Goal: Transaction & Acquisition: Purchase product/service

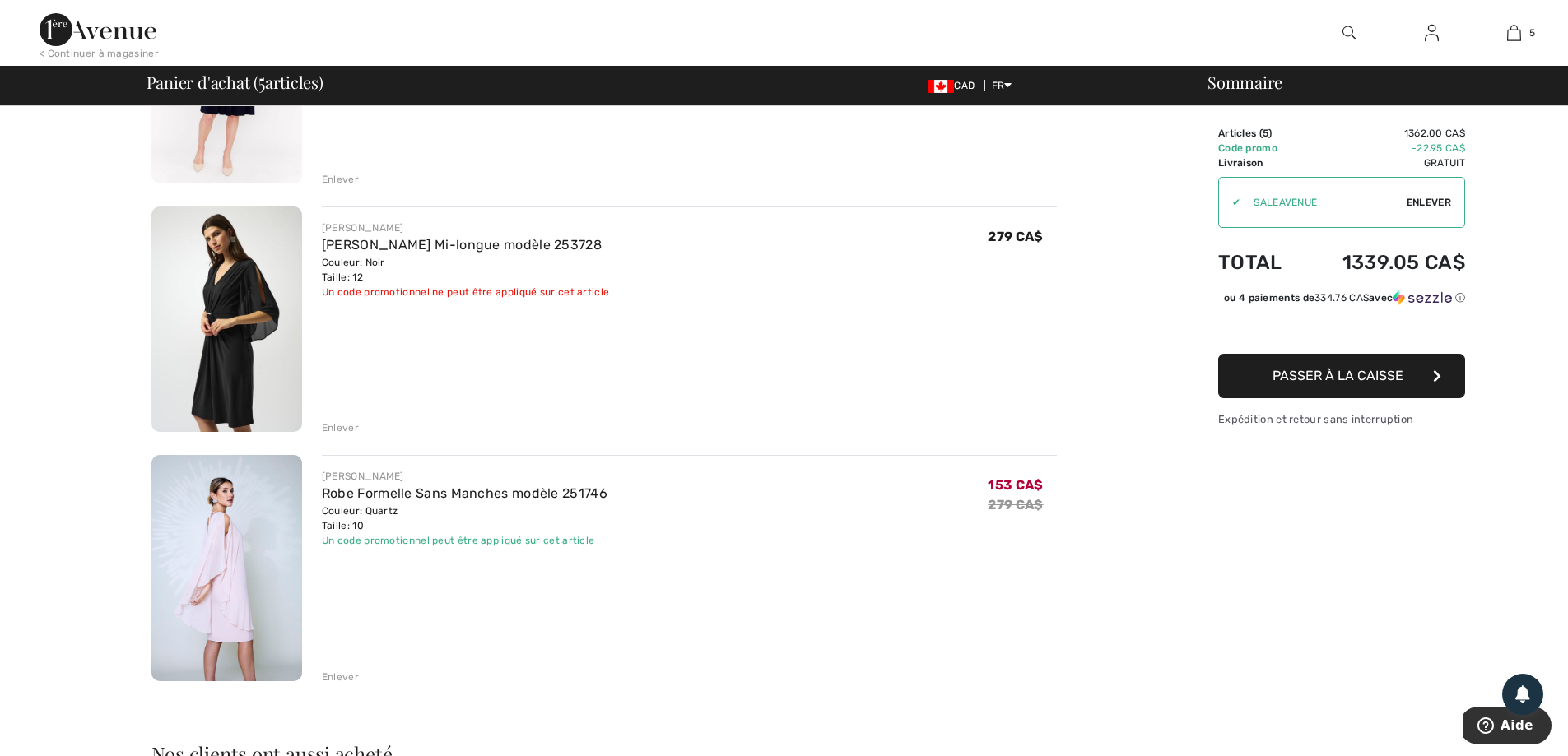
scroll to position [823, 0]
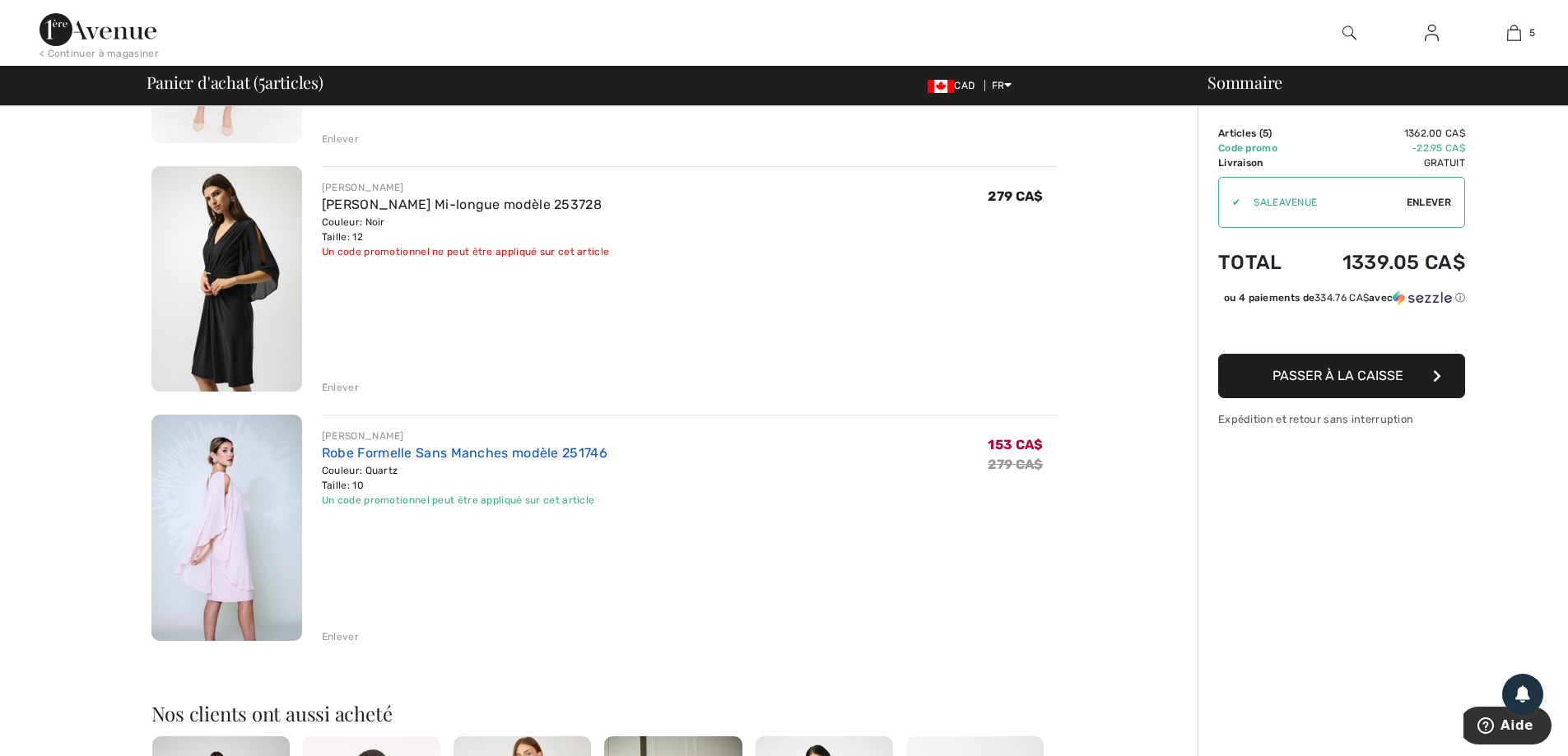
click at [395, 455] on link "Robe Formelle Sans Manches modèle 251746" at bounding box center [465, 453] width 286 height 16
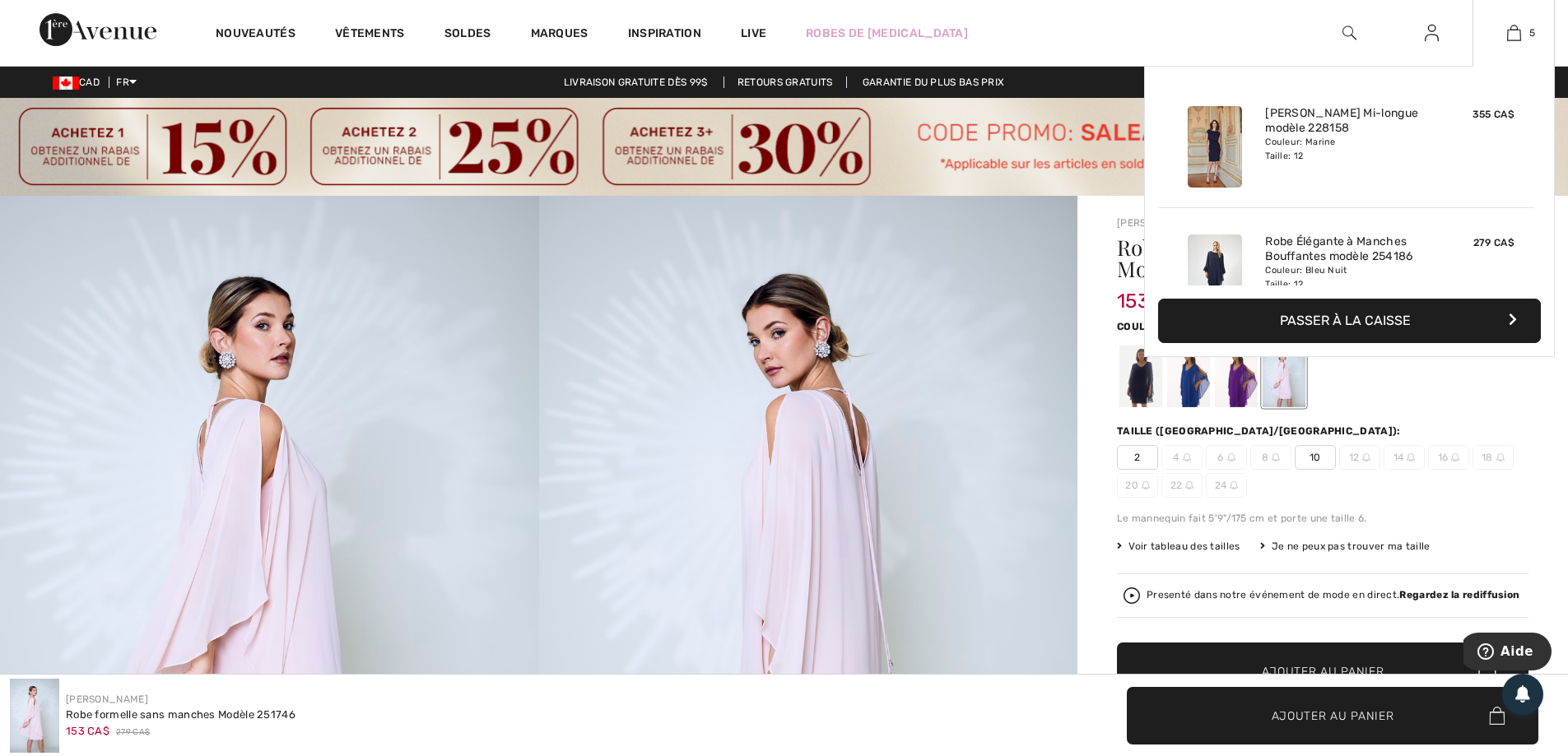
click at [1375, 315] on button "Passer à la caisse" at bounding box center [1350, 321] width 383 height 44
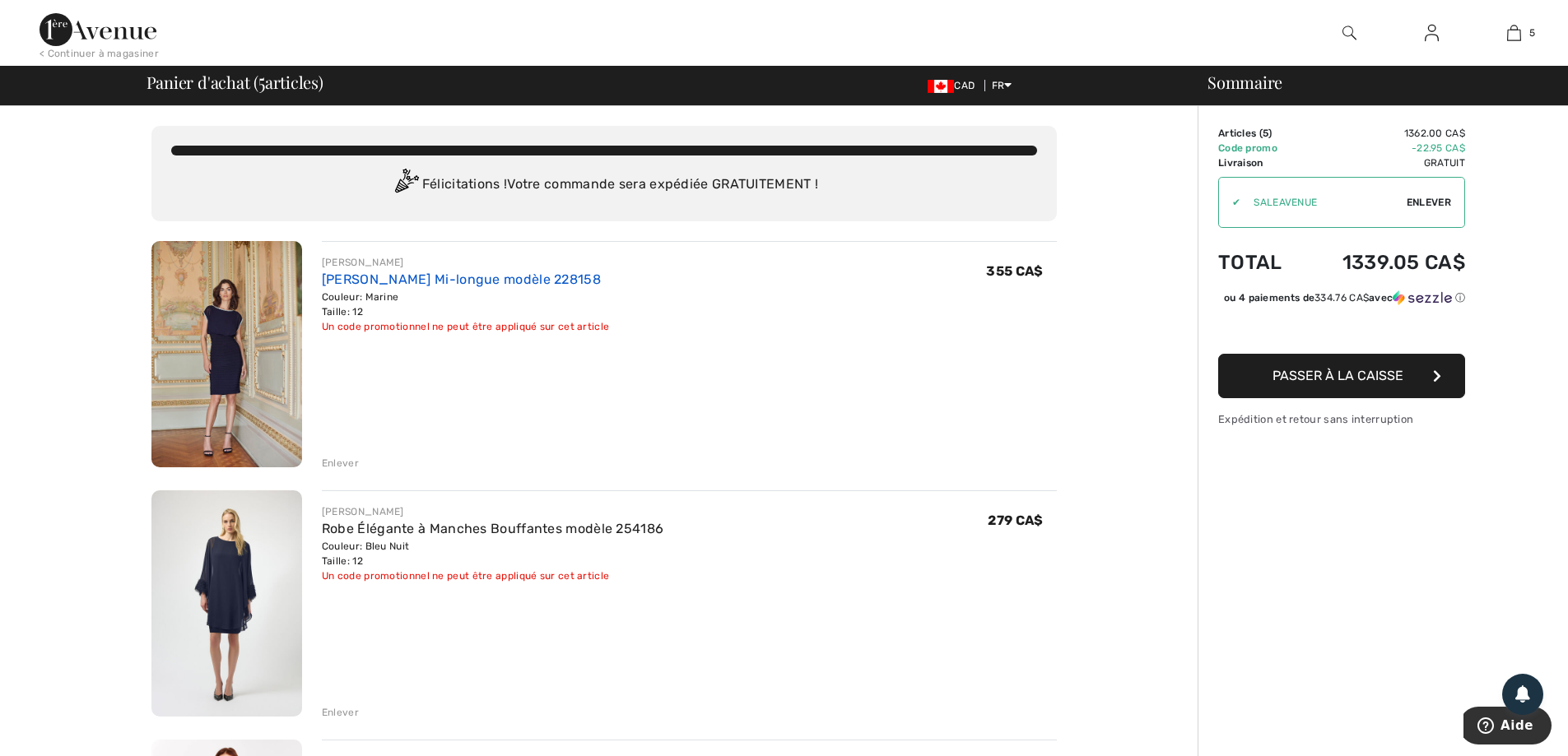
click at [411, 281] on link "[PERSON_NAME] Mi-longue modèle 228158" at bounding box center [461, 279] width 279 height 16
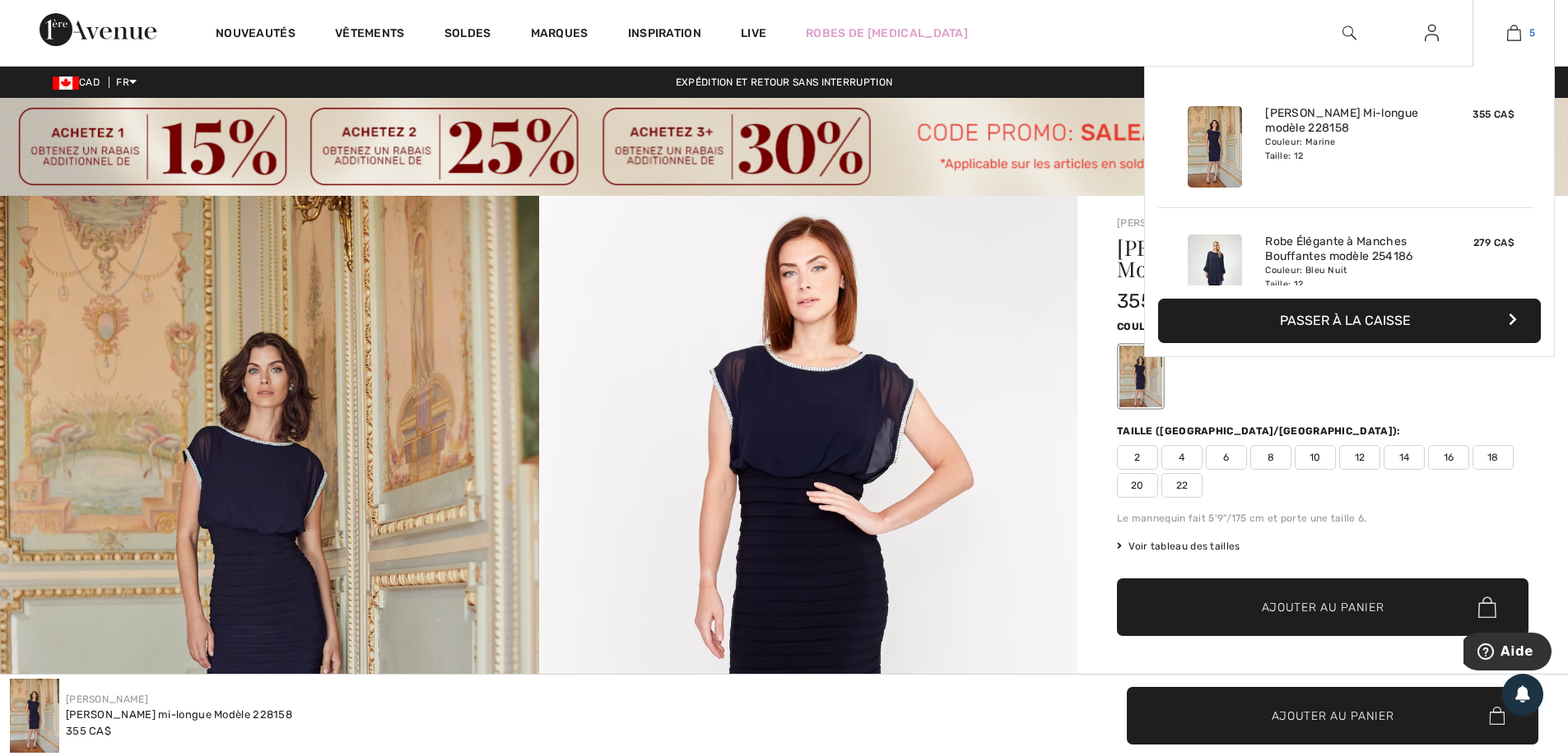
click at [1509, 32] on img at bounding box center [1515, 33] width 14 height 20
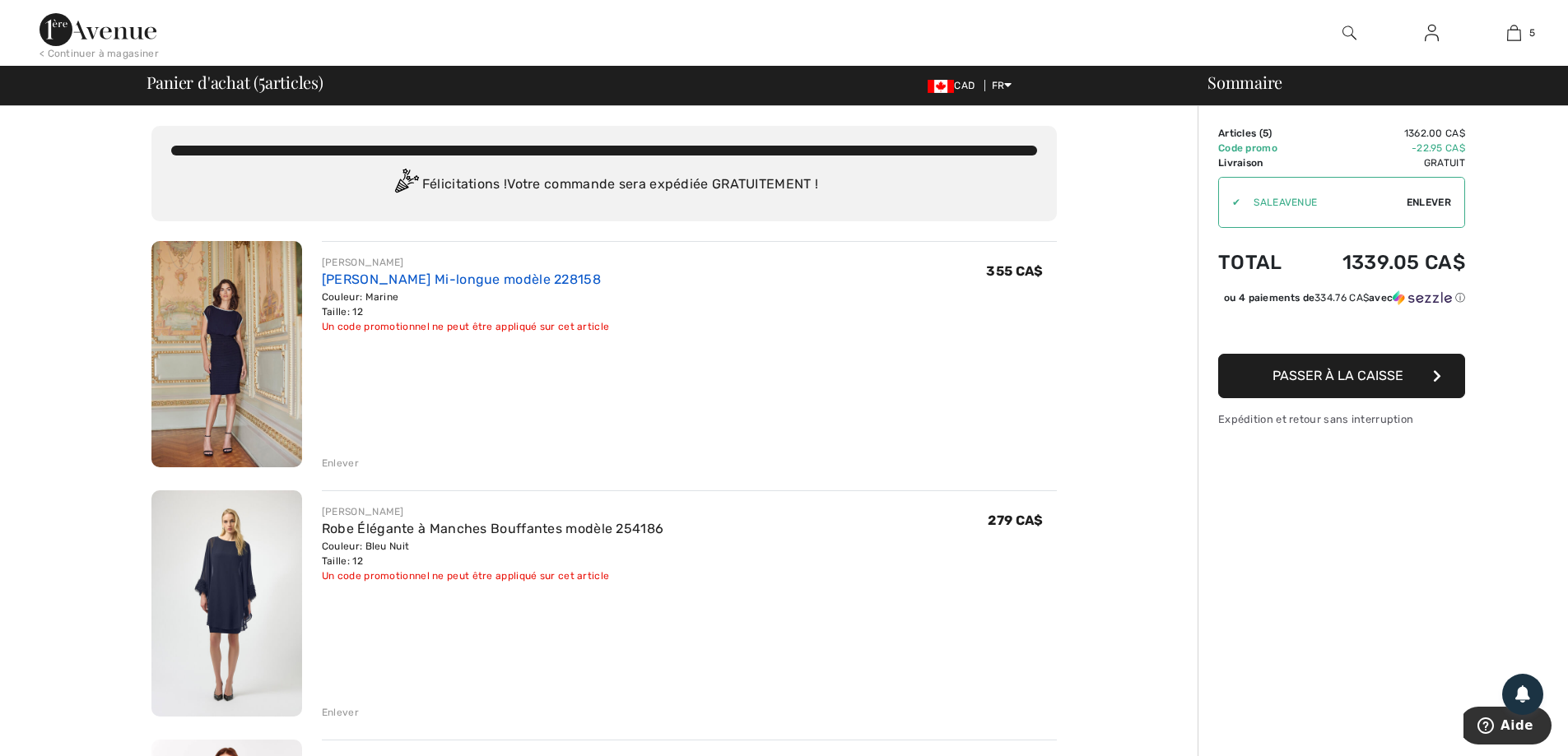
click at [400, 280] on link "[PERSON_NAME] Mi-longue modèle 228158" at bounding box center [461, 279] width 279 height 16
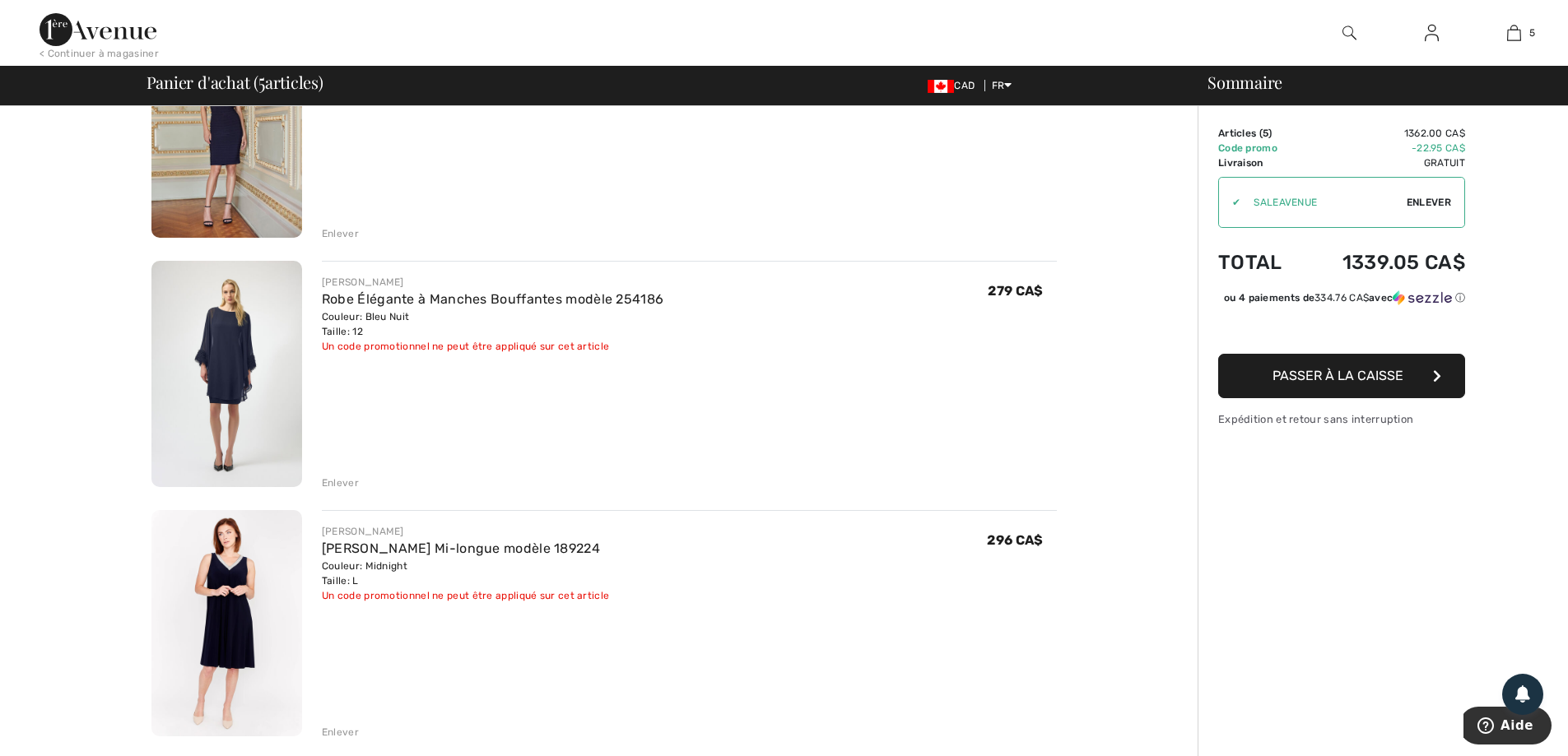
scroll to position [246, 0]
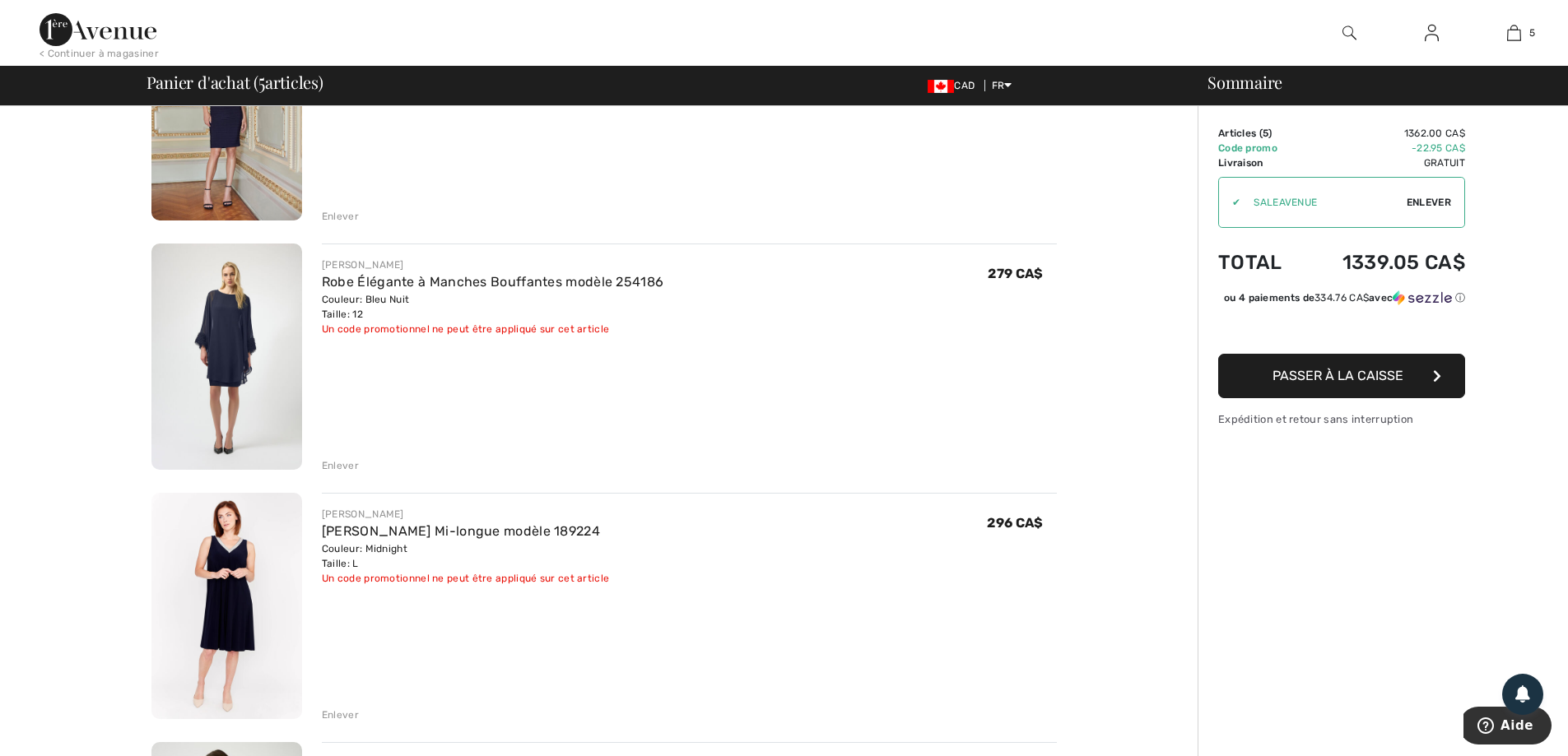
click at [386, 290] on div "Robe Élégante à Manches Bouffantes modèle 254186" at bounding box center [492, 282] width 342 height 20
click at [395, 286] on link "Robe Élégante à Manches Bouffantes modèle 254186" at bounding box center [492, 282] width 342 height 16
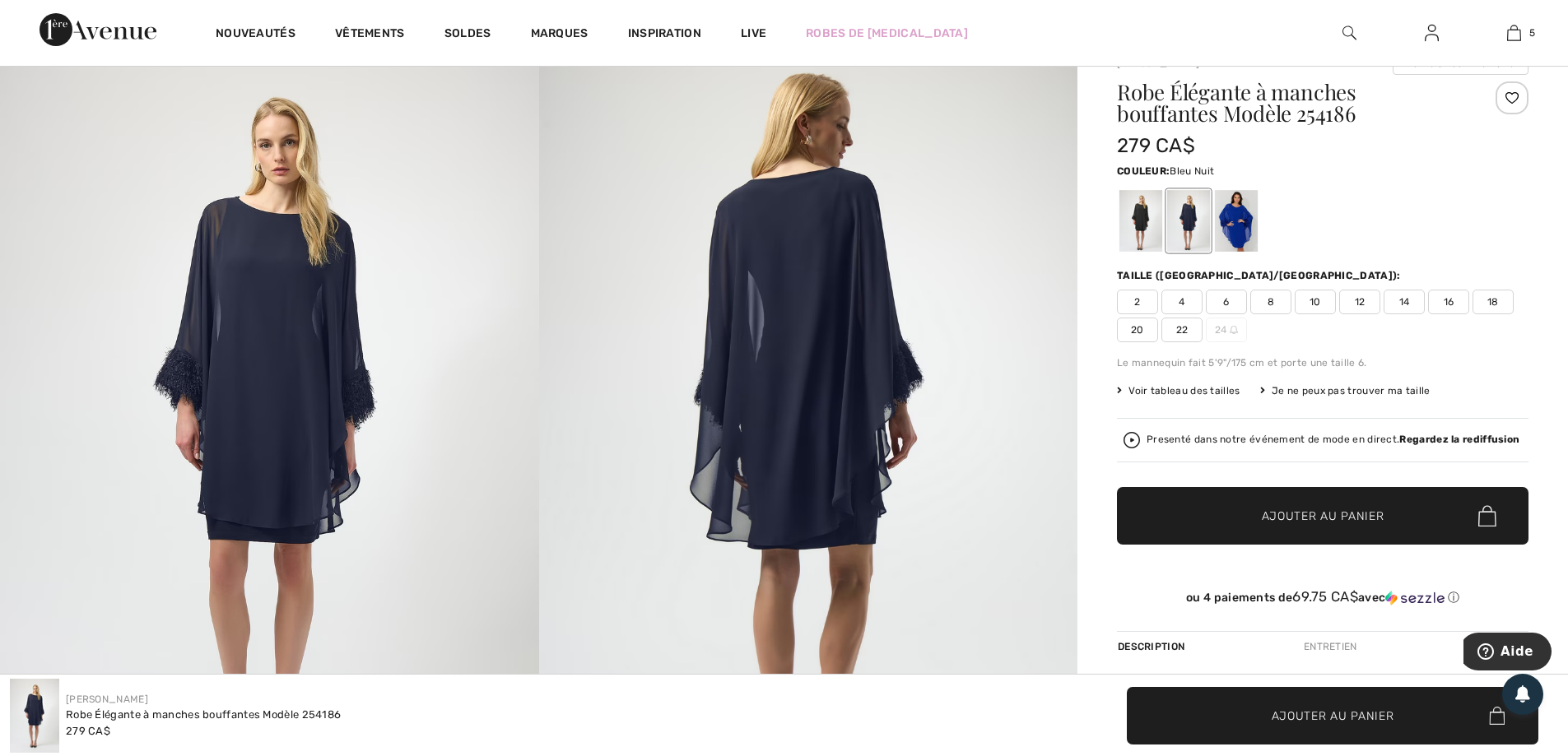
scroll to position [165, 0]
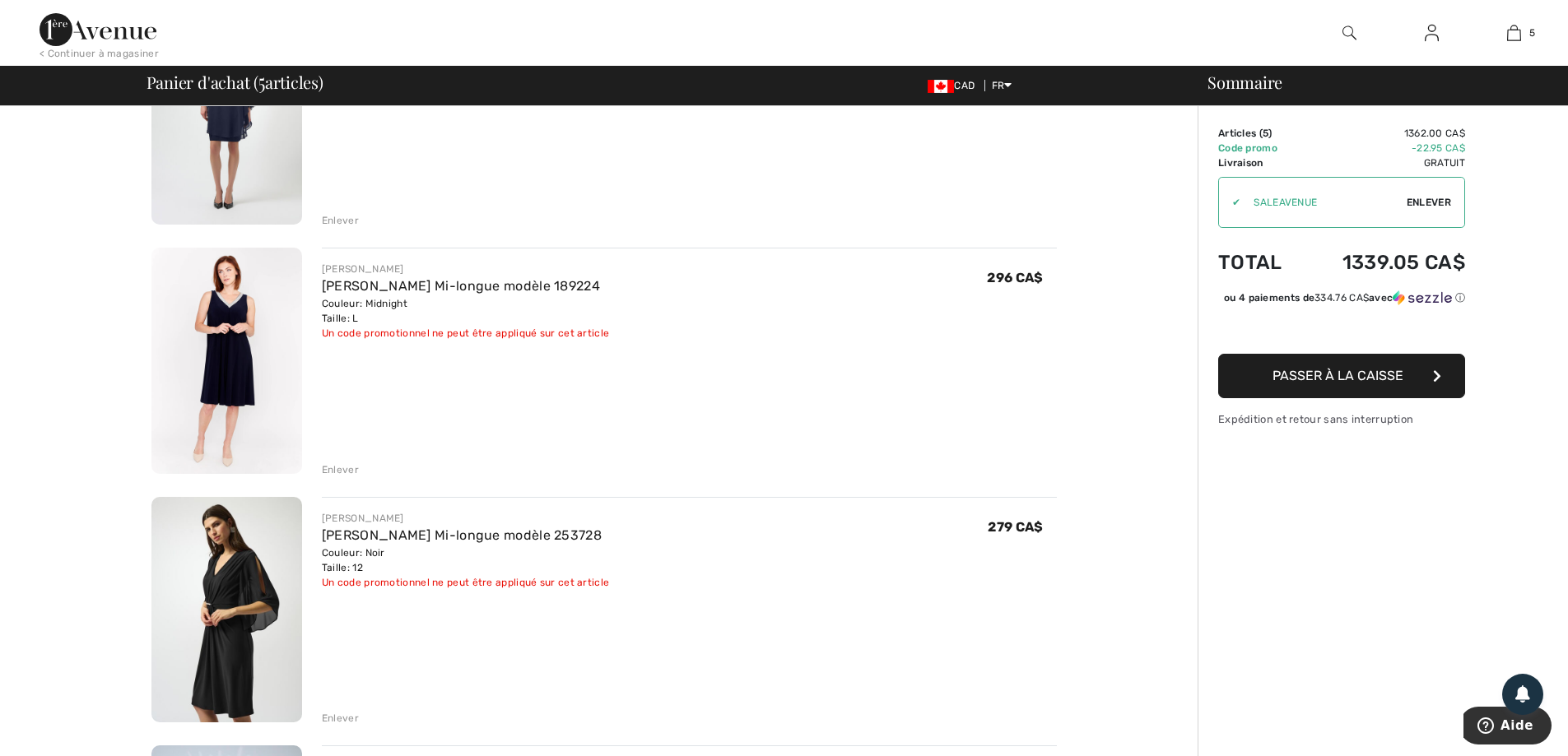
scroll to position [494, 0]
click at [394, 283] on link "[PERSON_NAME] Mi-longue modèle 189224" at bounding box center [461, 284] width 278 height 16
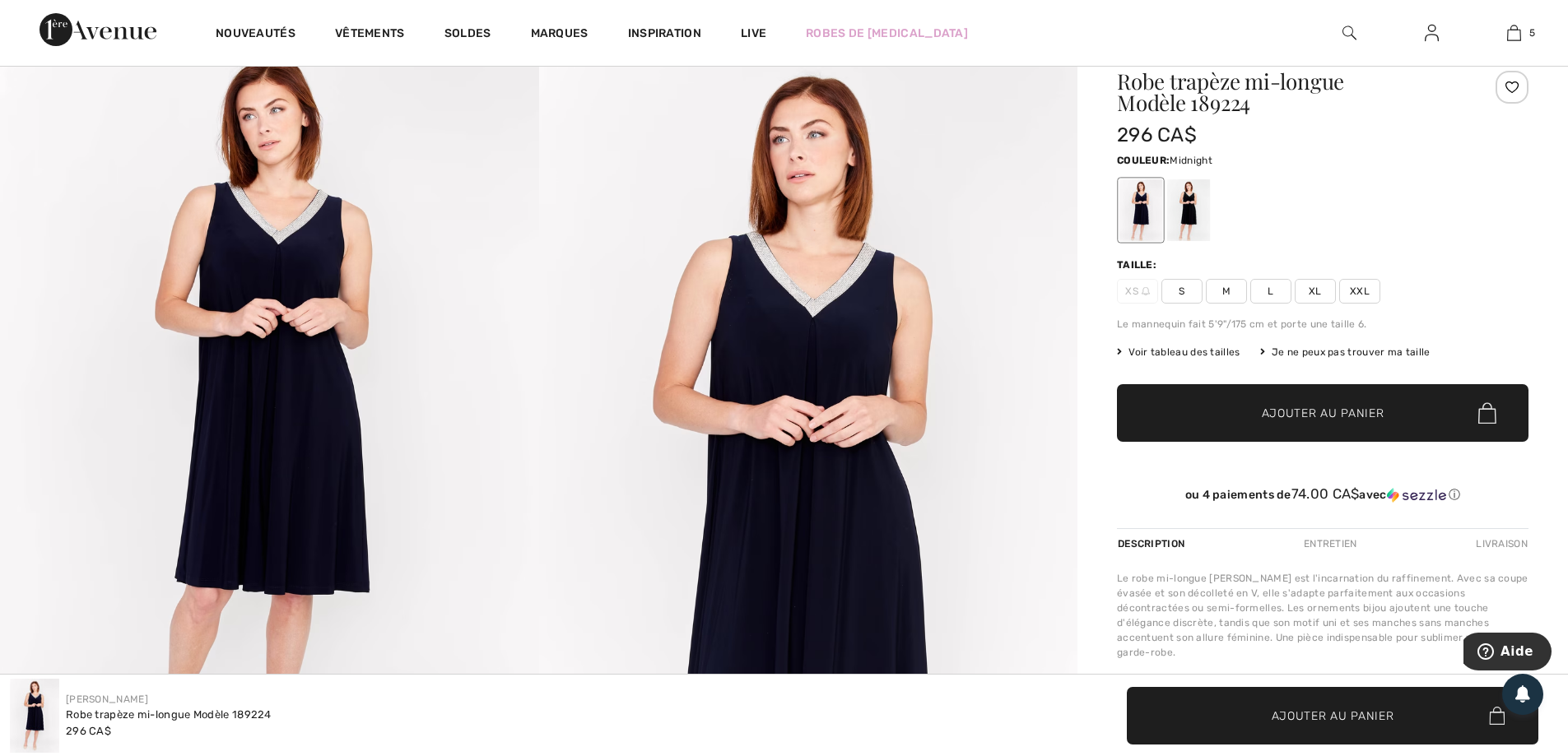
scroll to position [165, 0]
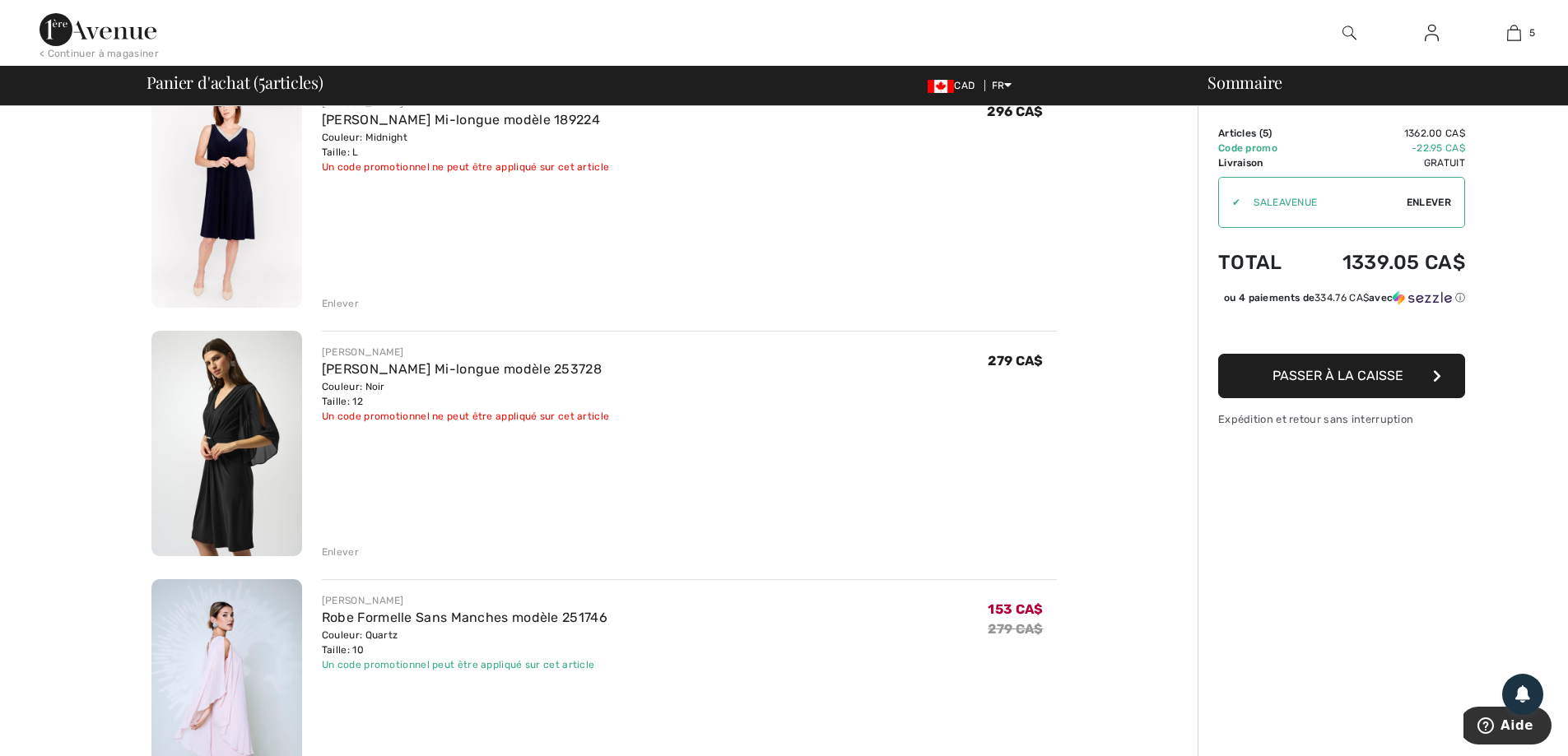
scroll to position [740, 0]
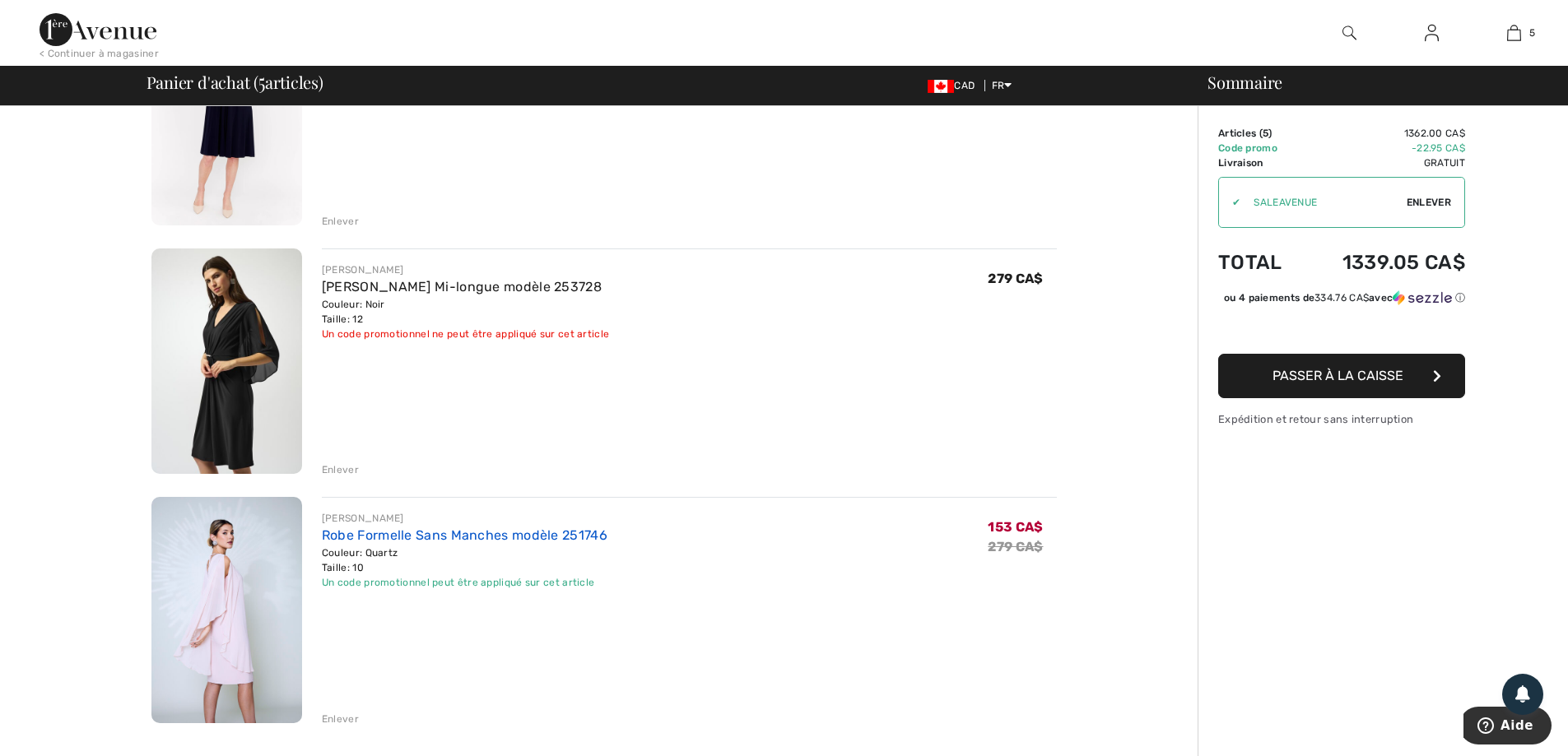
click at [389, 540] on link "Robe Formelle Sans Manches modèle 251746" at bounding box center [465, 535] width 286 height 16
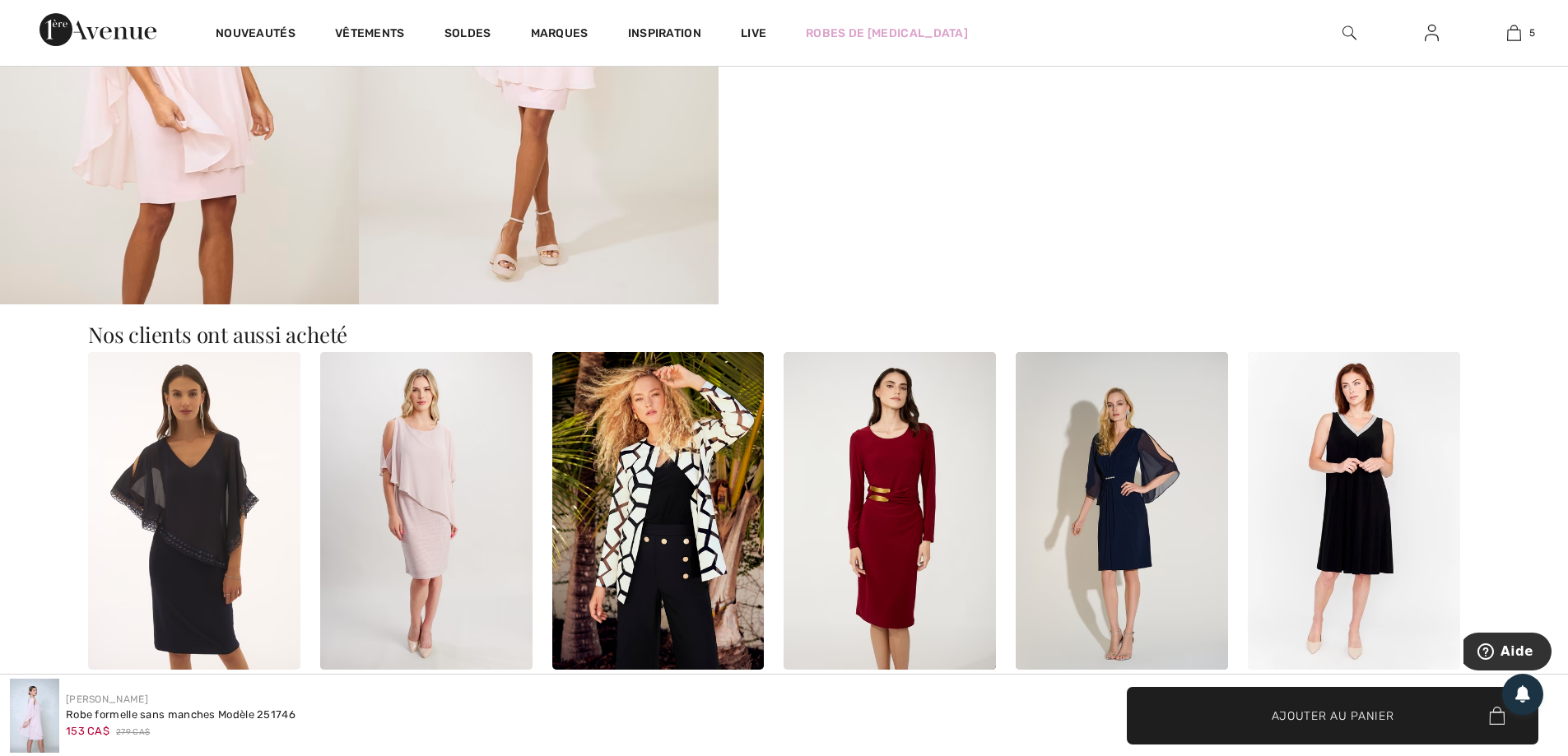
scroll to position [1810, 0]
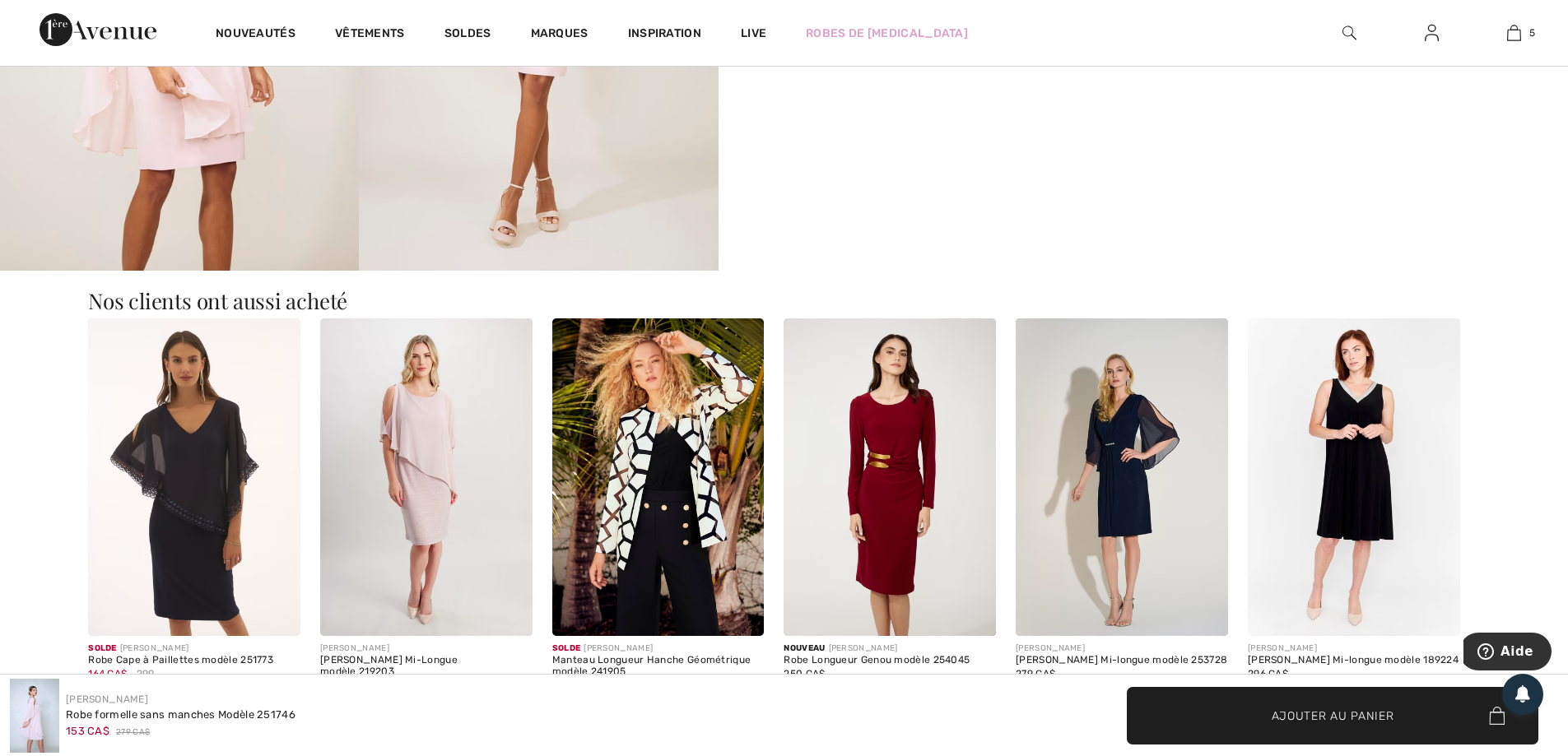
click at [425, 454] on img at bounding box center [426, 477] width 212 height 318
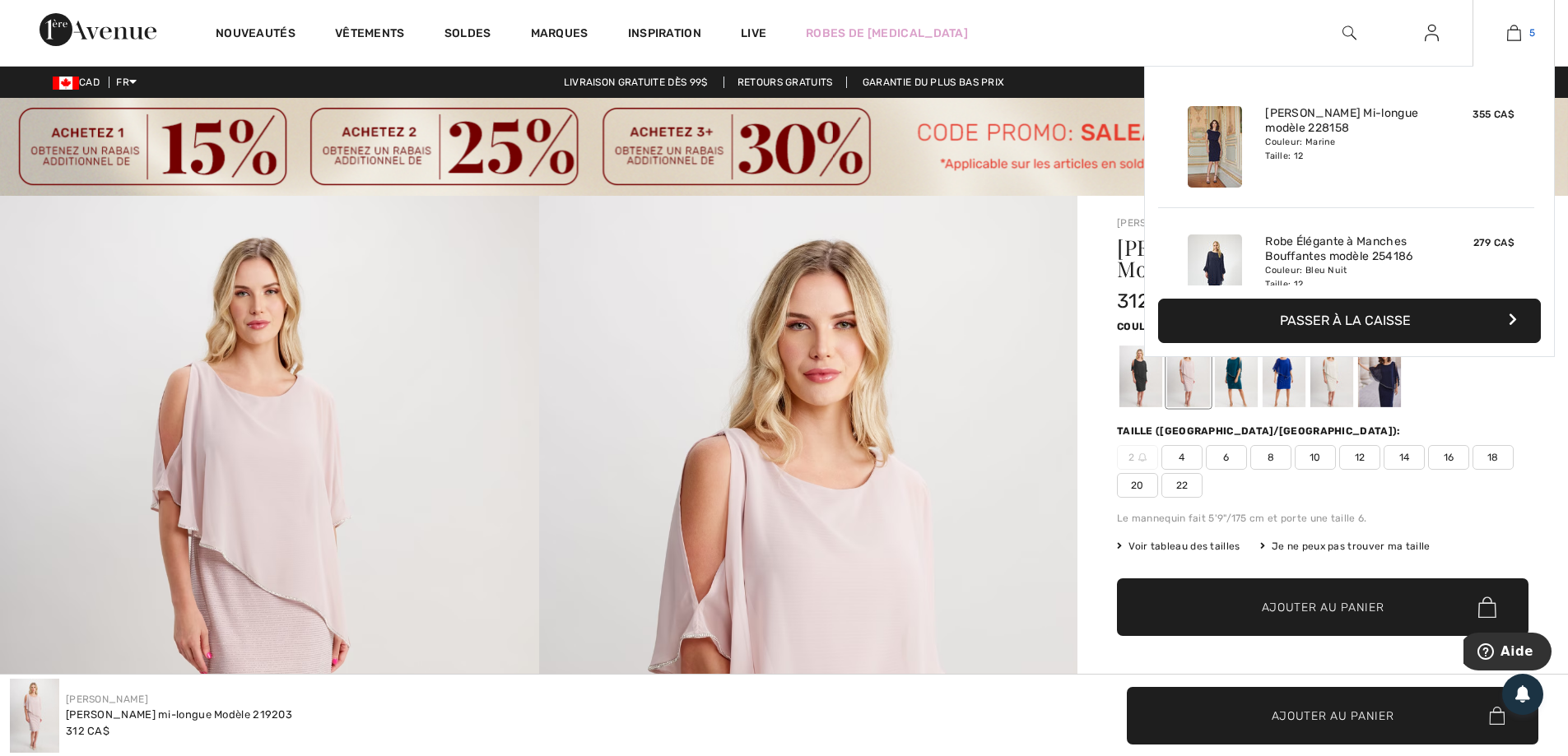
click at [1511, 33] on img at bounding box center [1515, 33] width 14 height 20
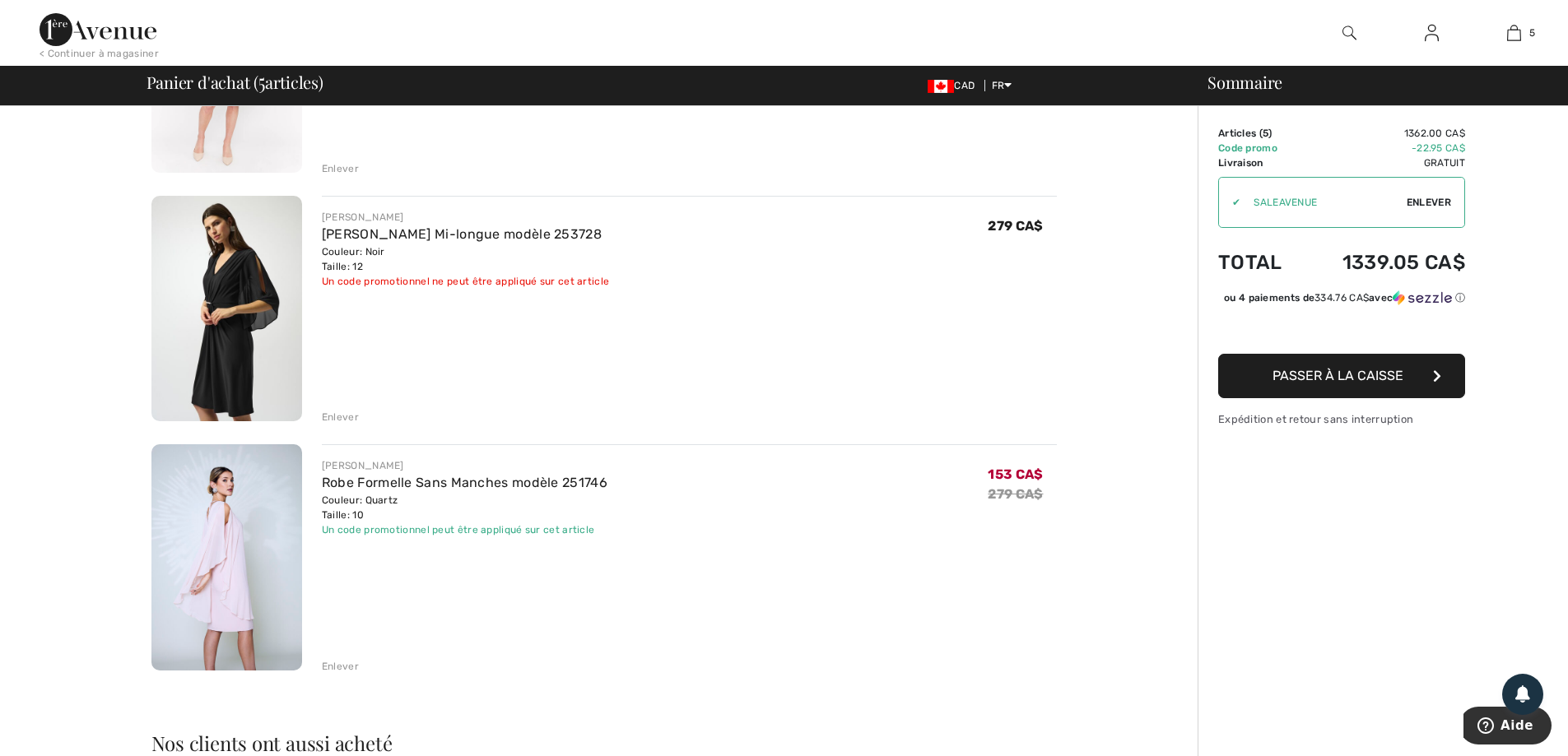
scroll to position [823, 0]
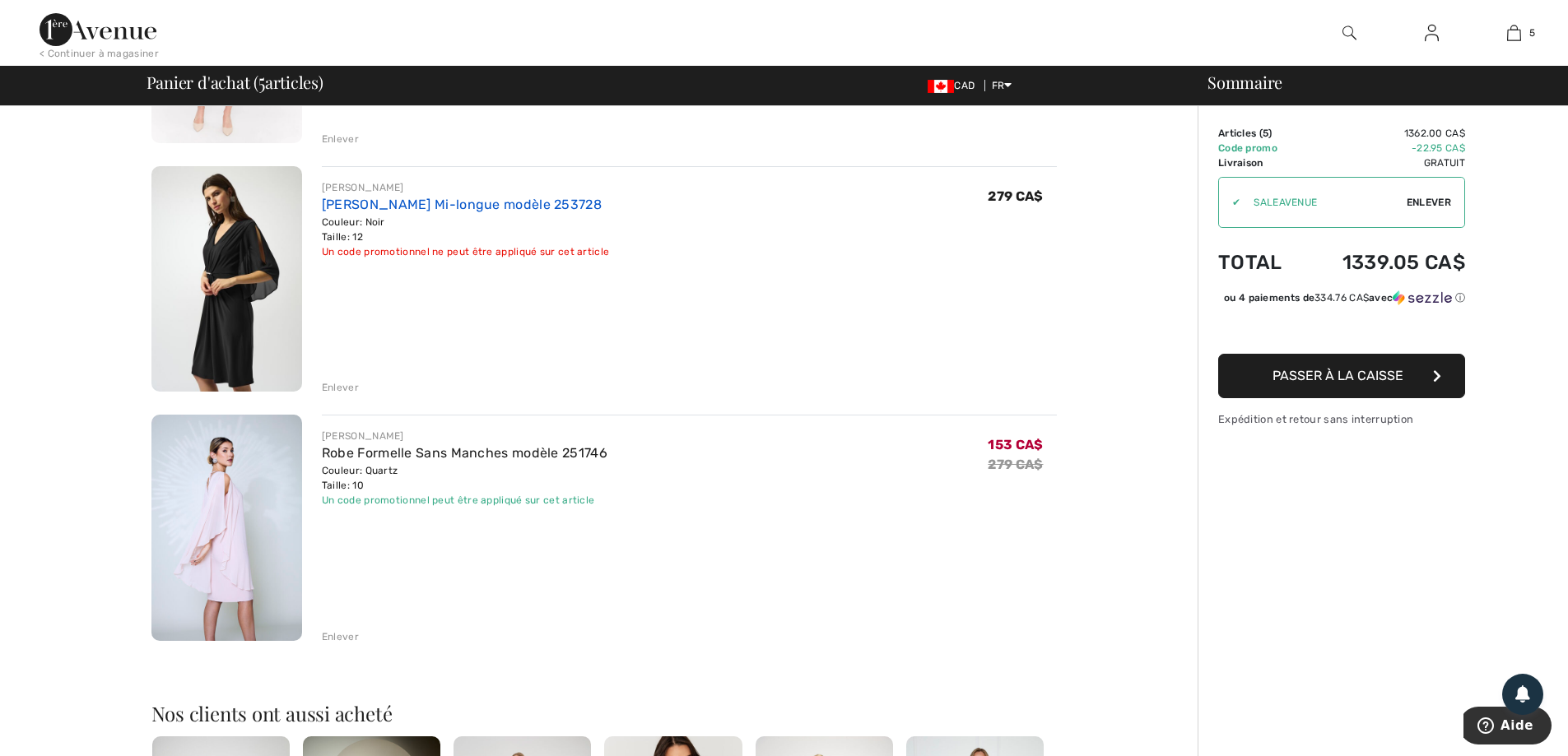
click at [432, 202] on link "[PERSON_NAME] Mi-longue modèle 253728" at bounding box center [461, 204] width 280 height 16
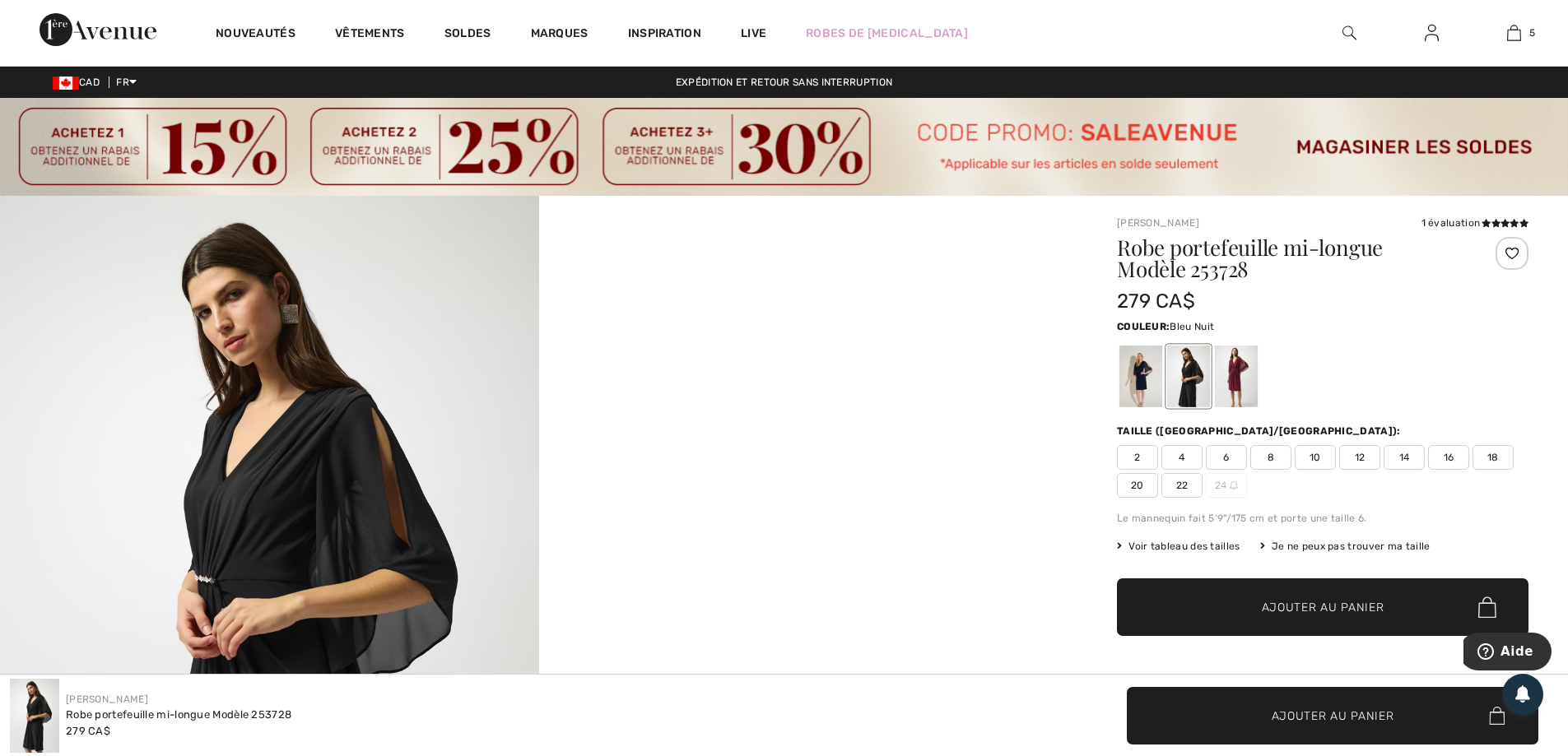
click at [1133, 375] on div at bounding box center [1141, 377] width 43 height 62
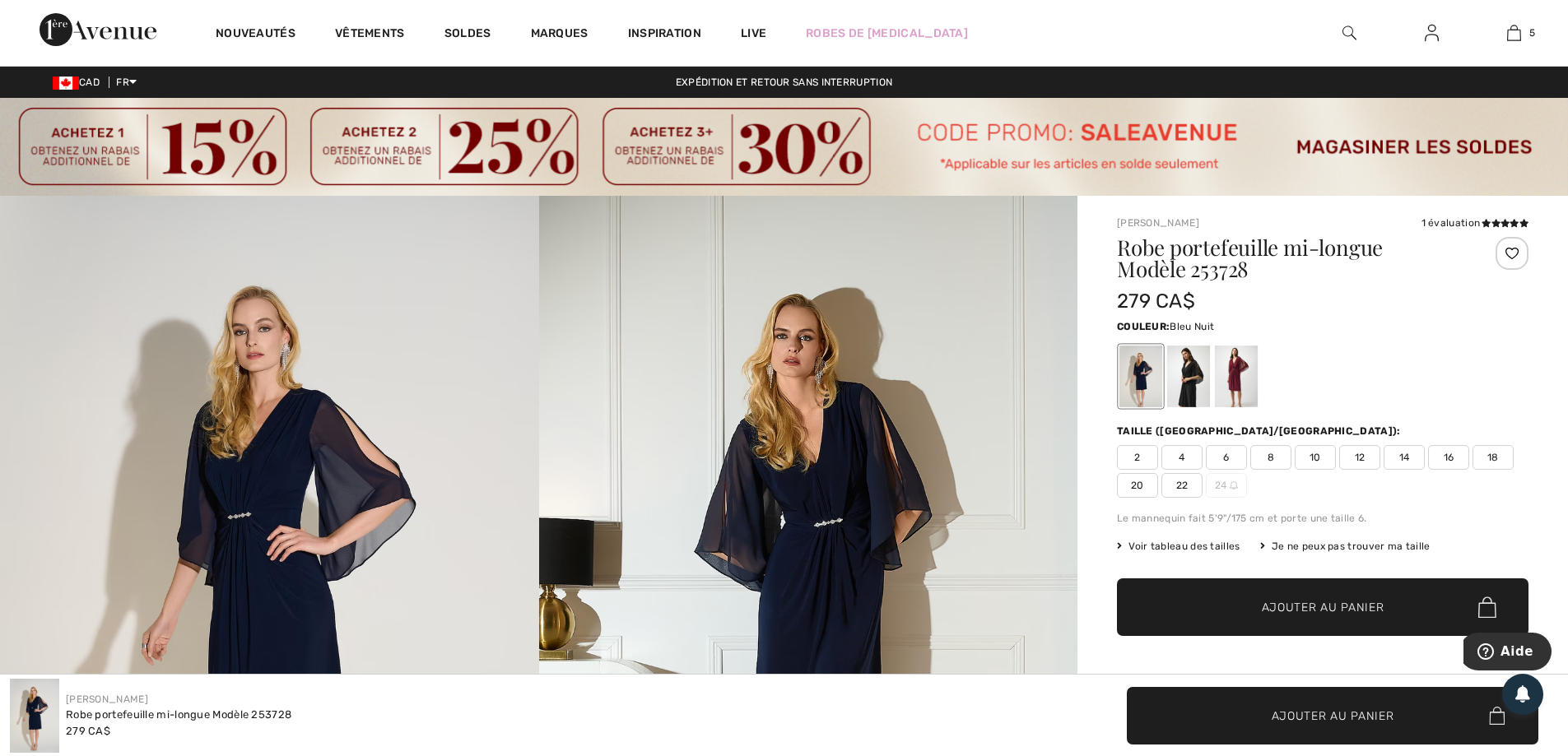
click at [1361, 459] on span "12" at bounding box center [1360, 458] width 41 height 25
click at [1331, 597] on span "✔ Ajouté au panier Ajouter au panier" at bounding box center [1323, 606] width 411 height 58
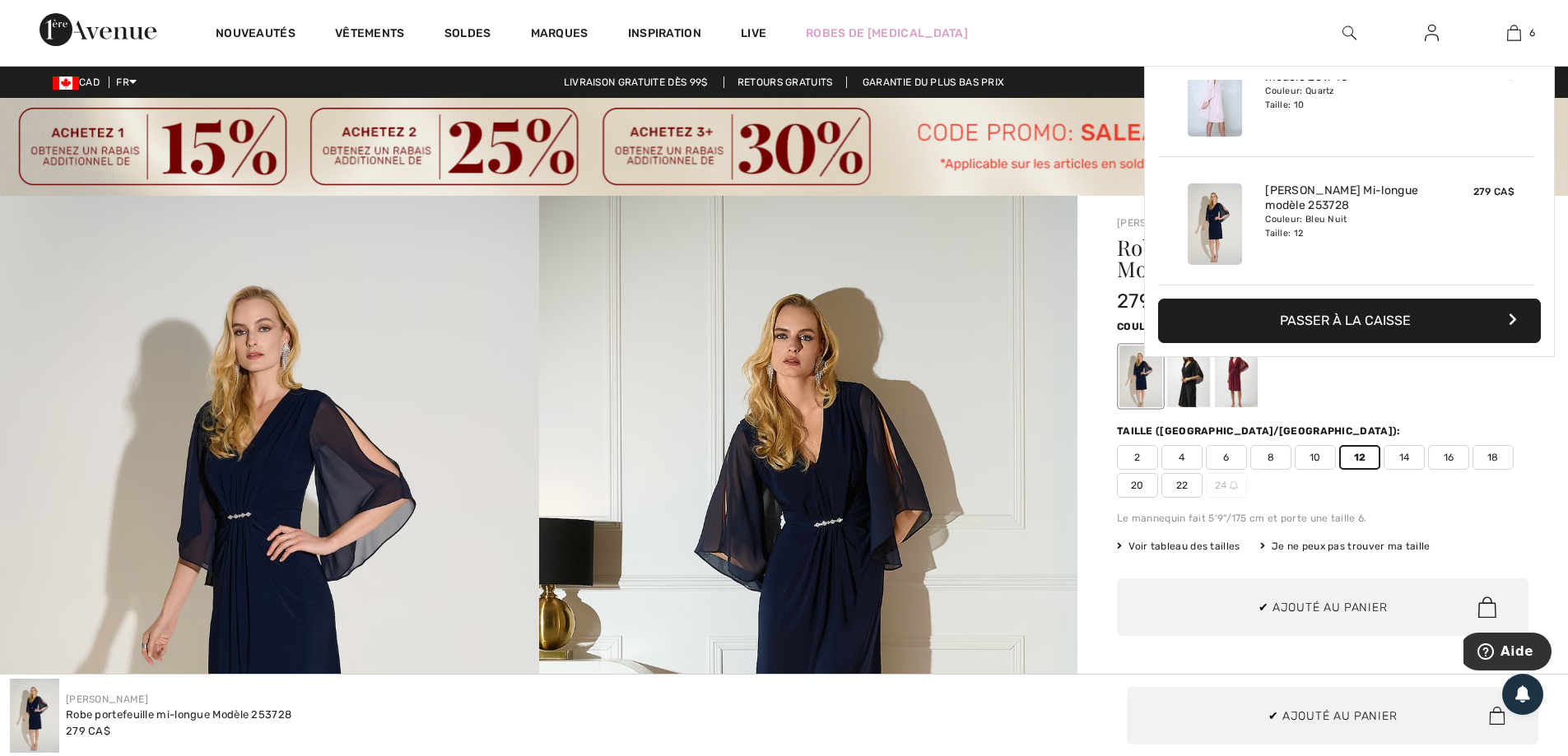
scroll to position [565, 0]
click at [1321, 327] on button "Passer à la caisse" at bounding box center [1350, 321] width 383 height 44
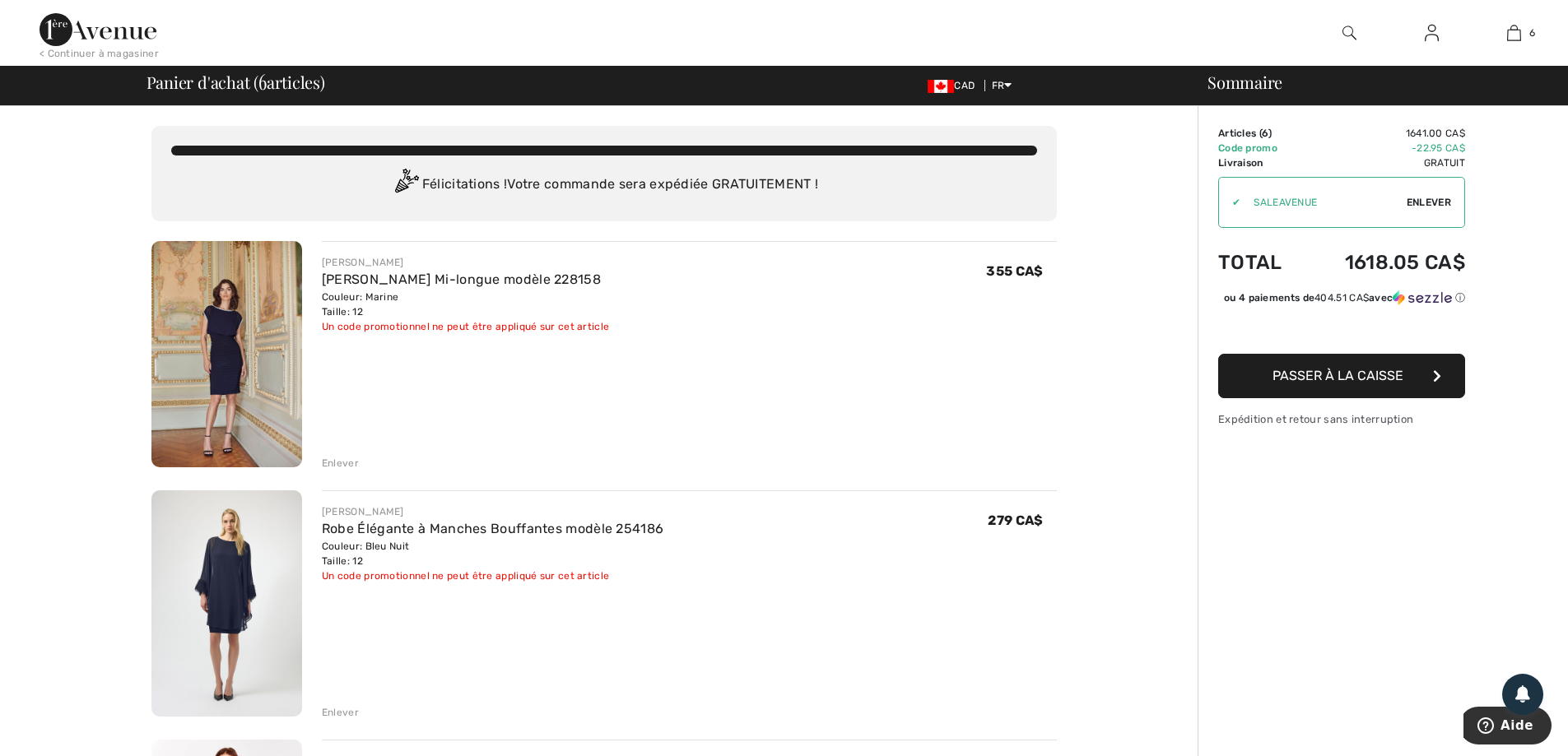
click at [346, 462] on div "Enlever" at bounding box center [340, 464] width 37 height 15
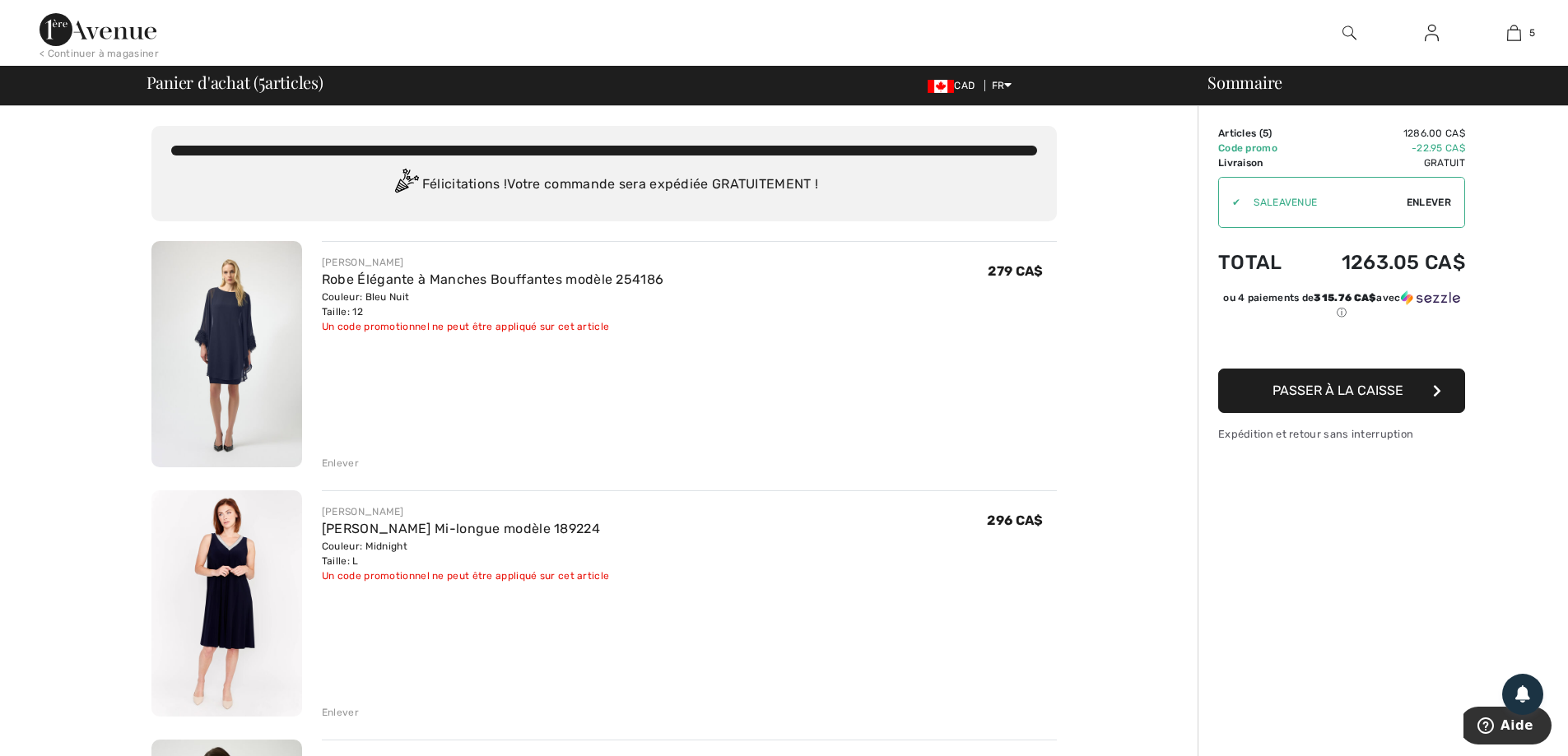
click at [347, 464] on div "Enlever" at bounding box center [340, 464] width 37 height 15
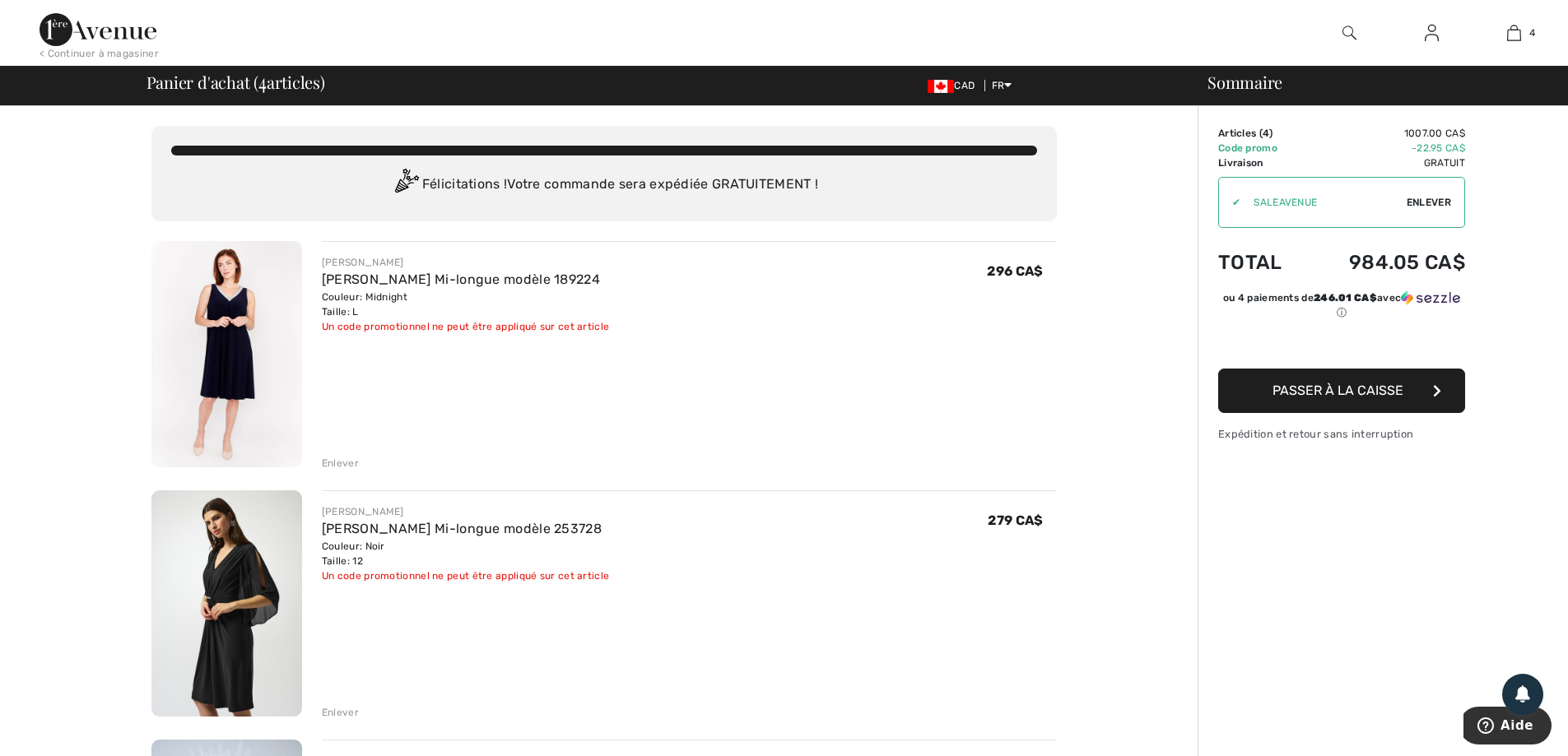
click at [342, 465] on div "Enlever" at bounding box center [340, 464] width 37 height 15
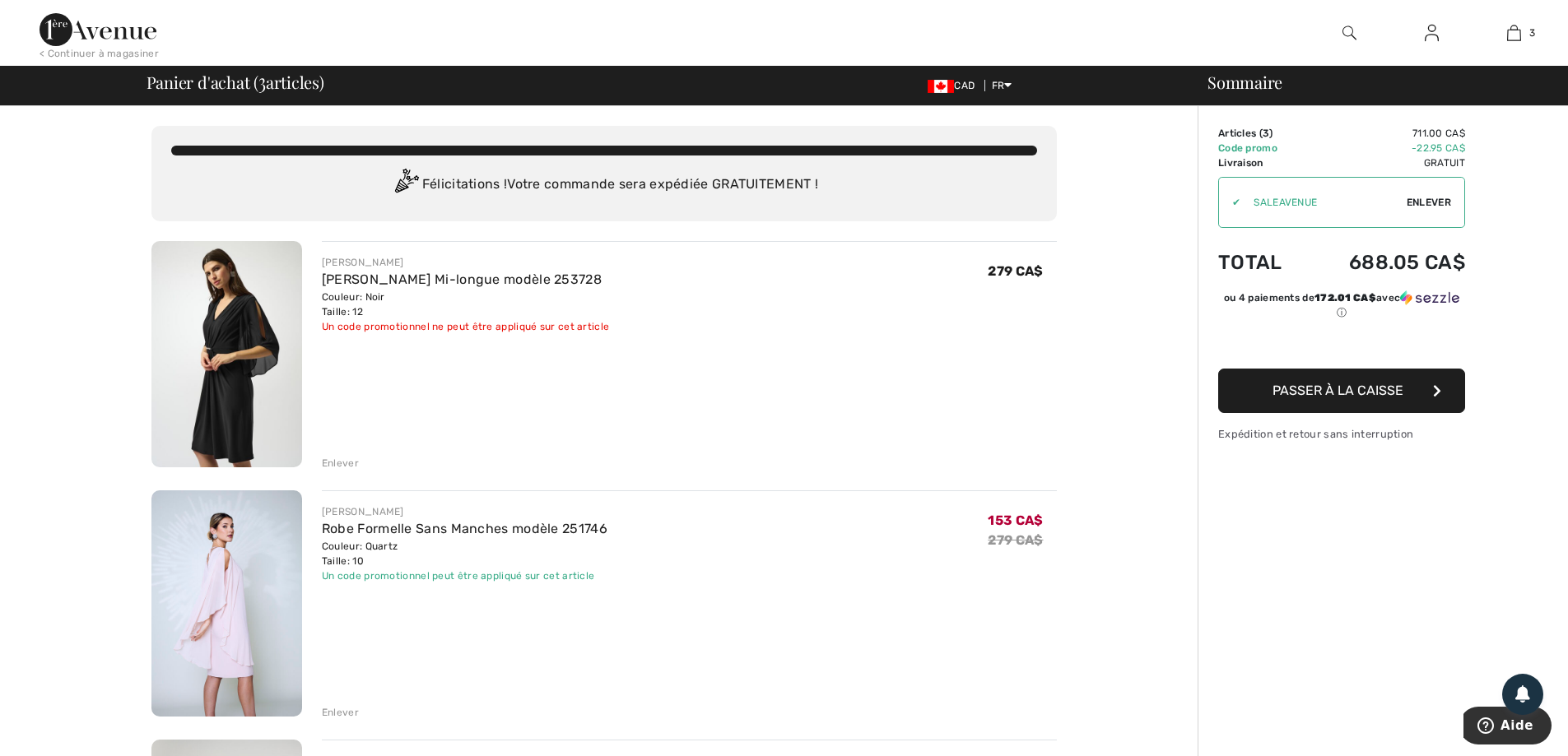
click at [341, 469] on div "Enlever" at bounding box center [340, 464] width 37 height 15
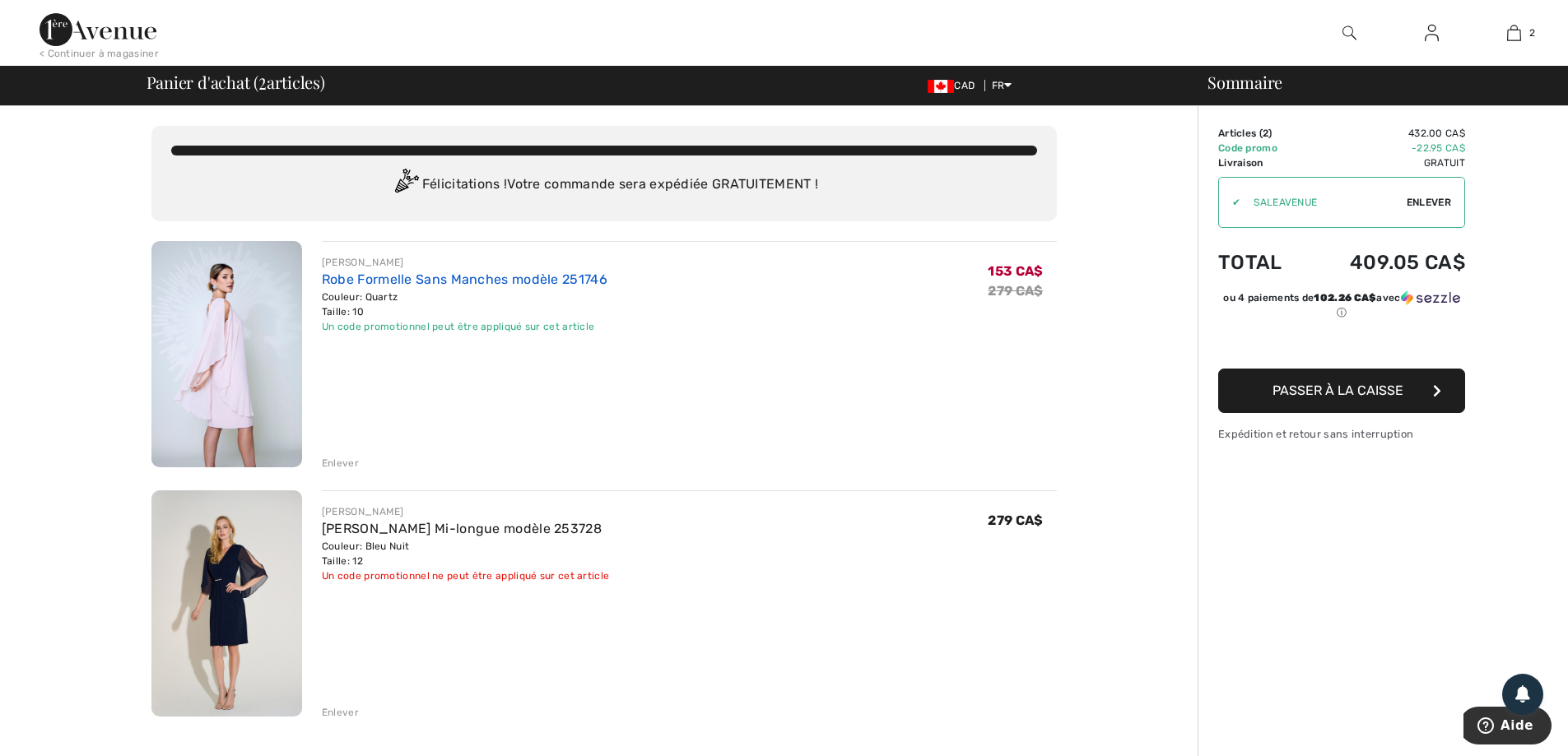
click at [372, 282] on link "Robe Formelle Sans Manches modèle 251746" at bounding box center [465, 279] width 286 height 16
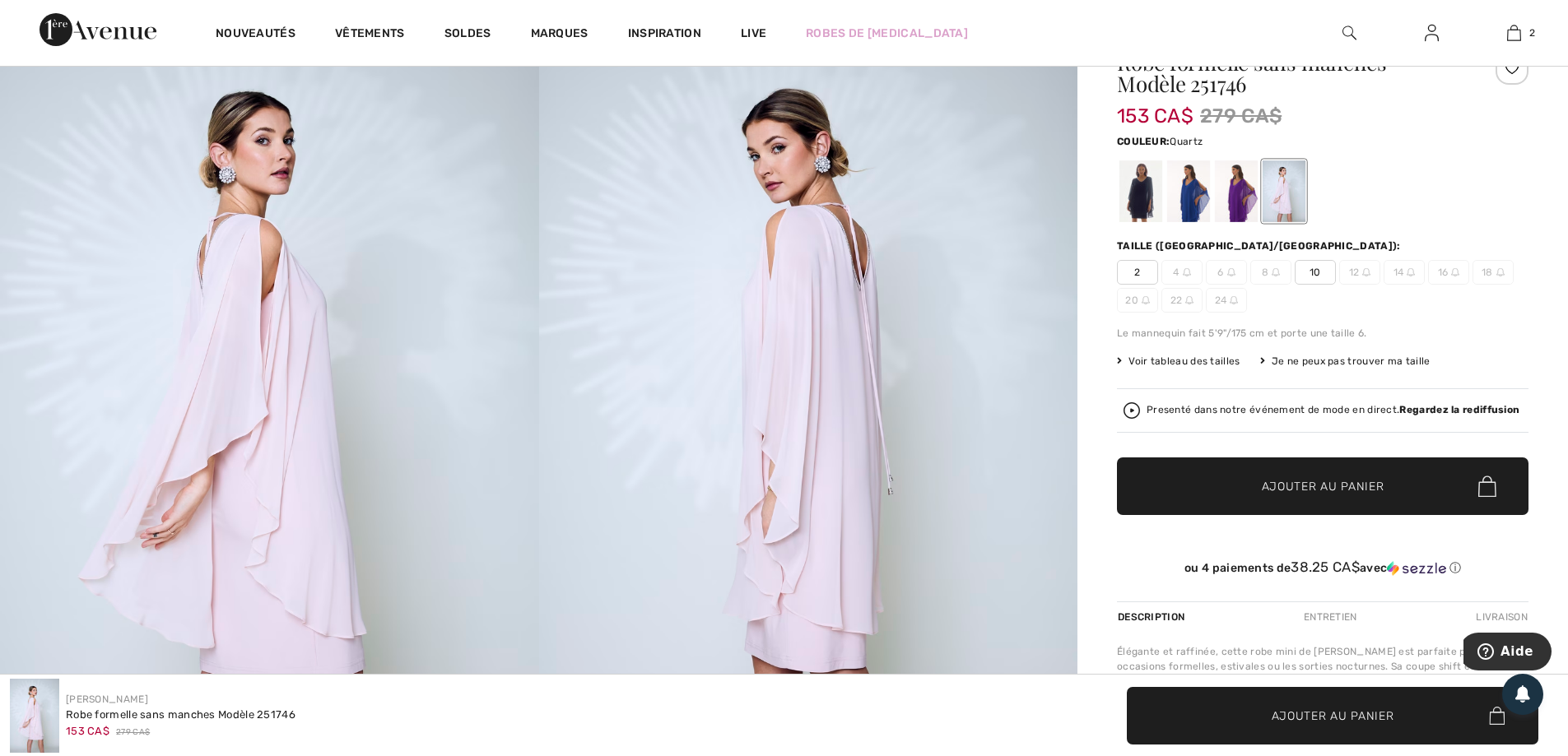
scroll to position [165, 0]
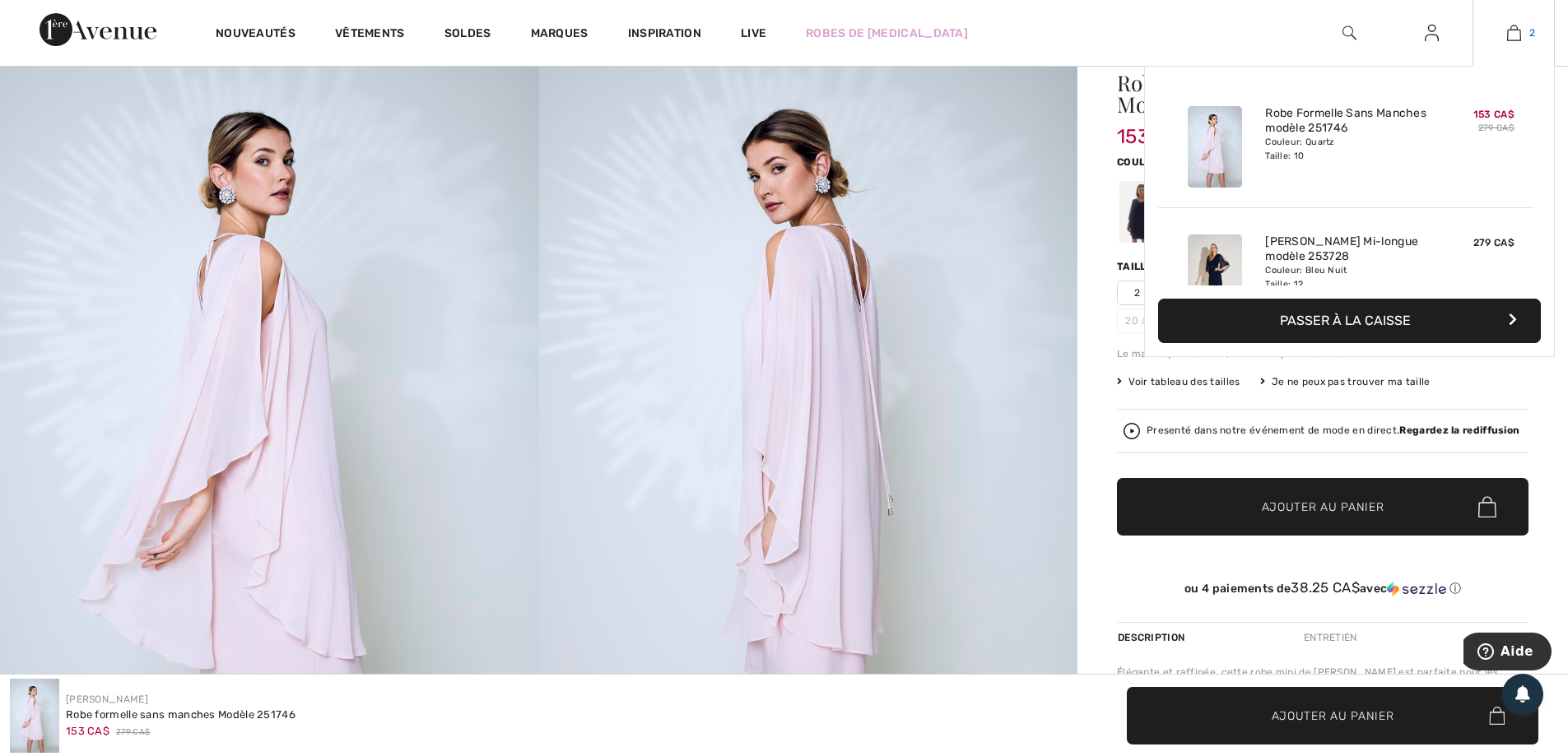
click at [1514, 40] on img at bounding box center [1515, 33] width 14 height 20
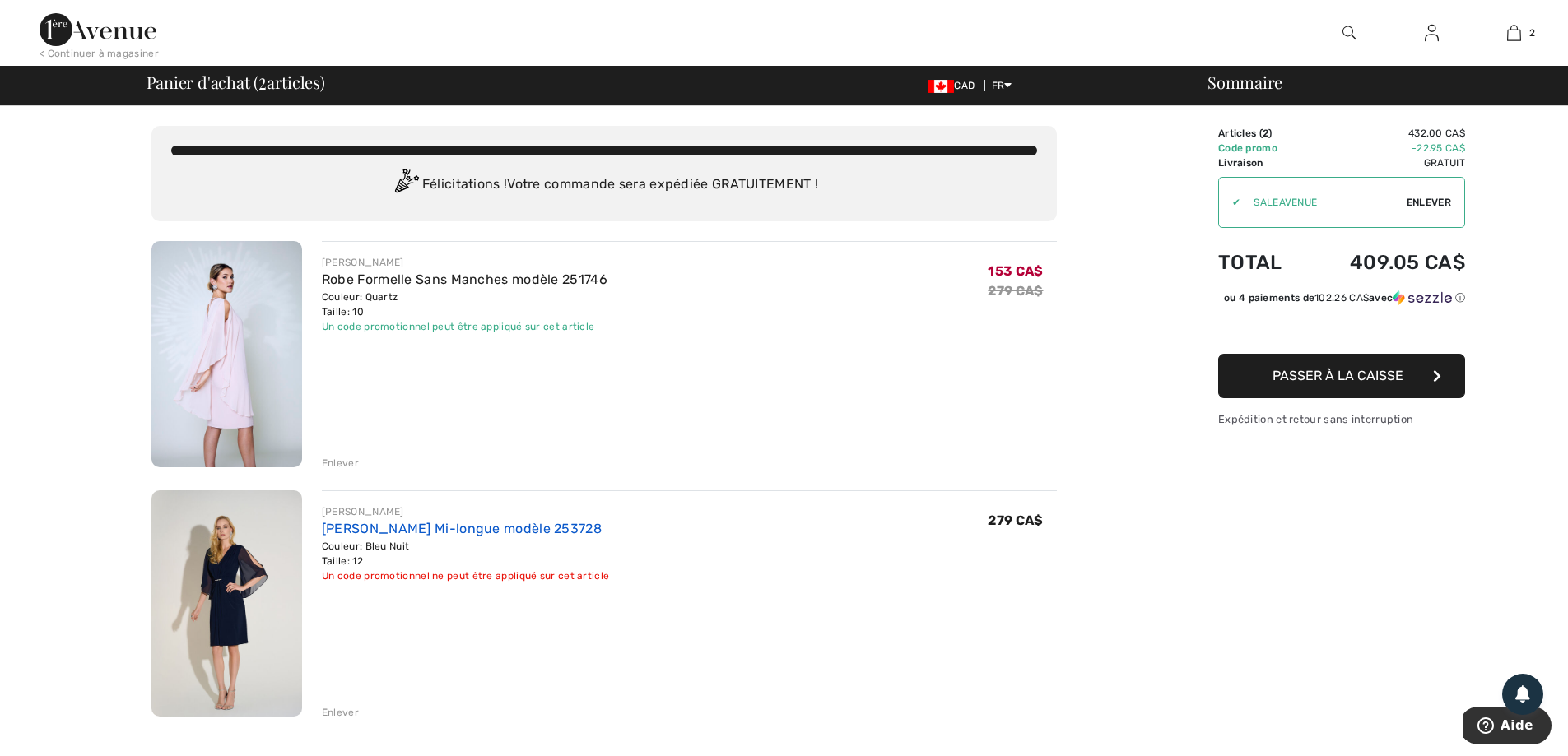
click at [415, 532] on link "[PERSON_NAME] Mi-longue modèle 253728" at bounding box center [461, 529] width 280 height 16
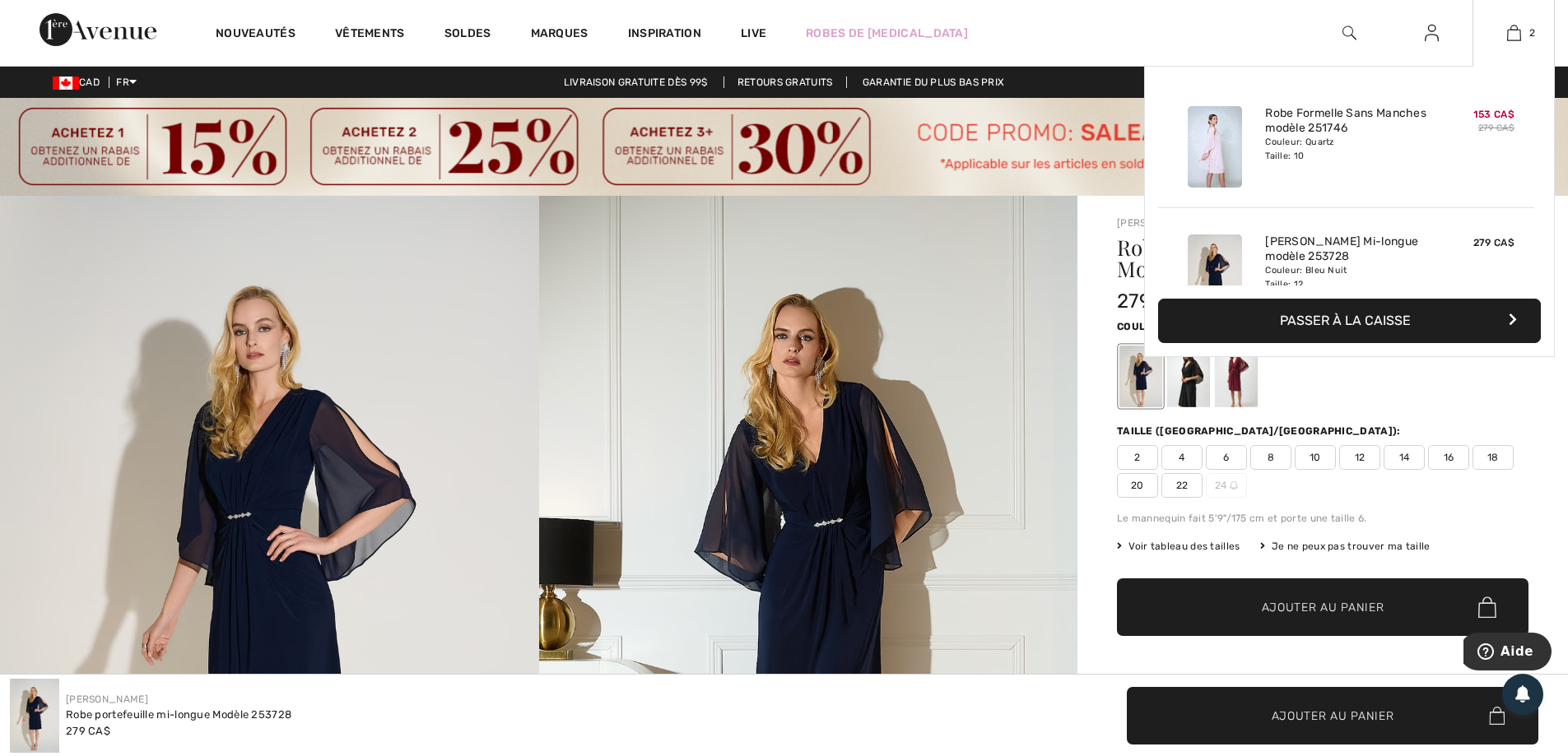
click at [1317, 320] on button "Passer à la caisse" at bounding box center [1350, 321] width 383 height 44
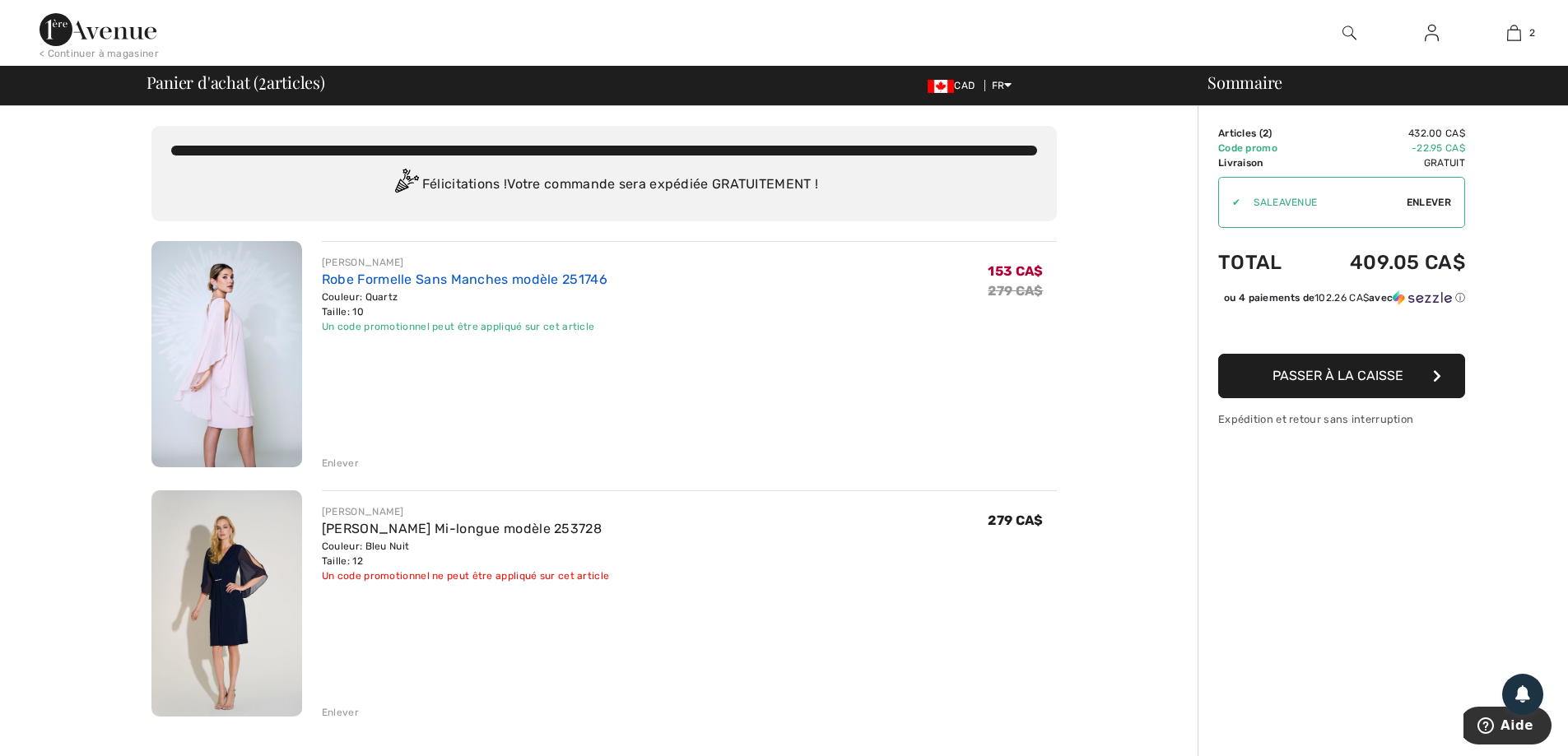
click at [482, 278] on link "Robe Formelle Sans Manches modèle 251746" at bounding box center [465, 279] width 286 height 16
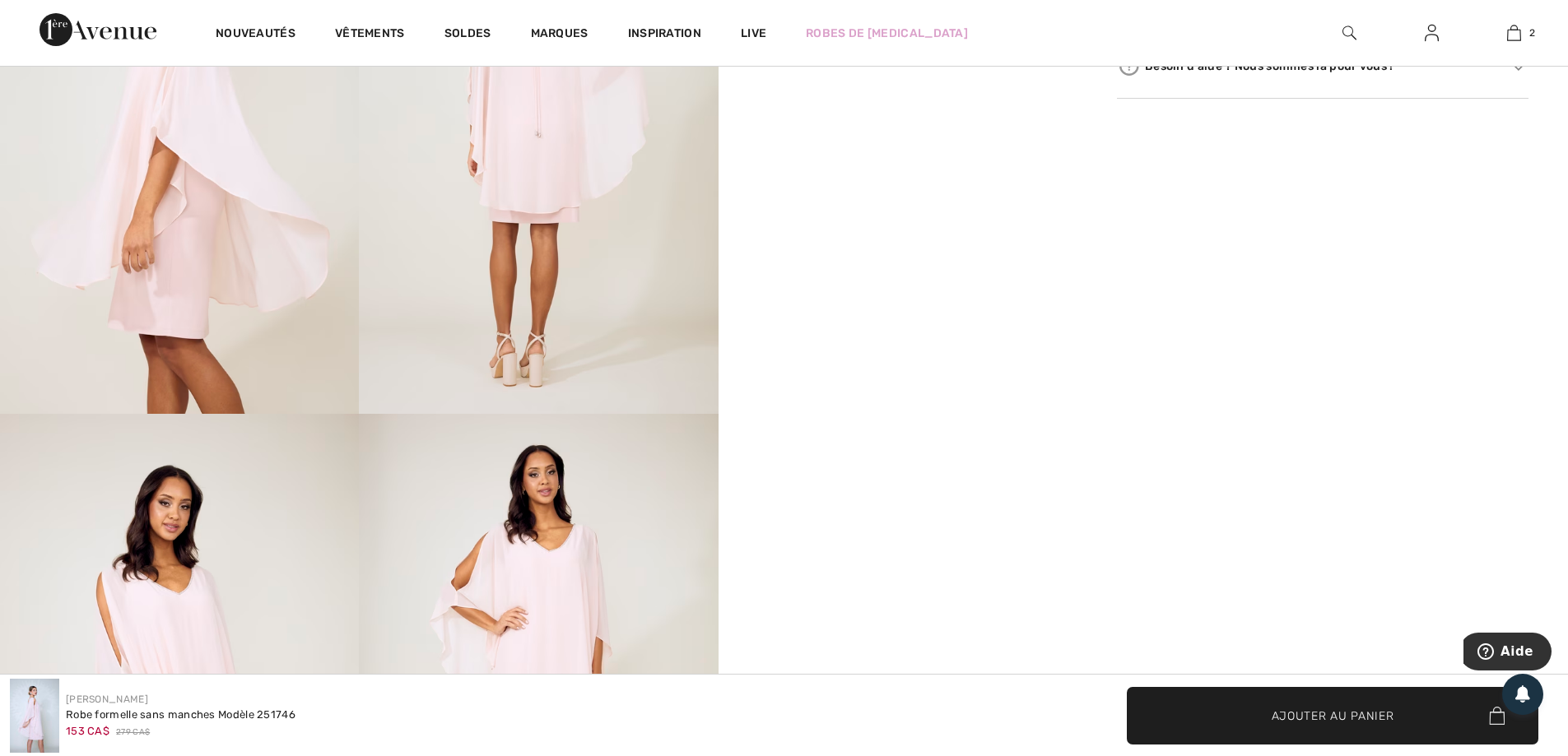
scroll to position [1069, 0]
